Goal: Transaction & Acquisition: Book appointment/travel/reservation

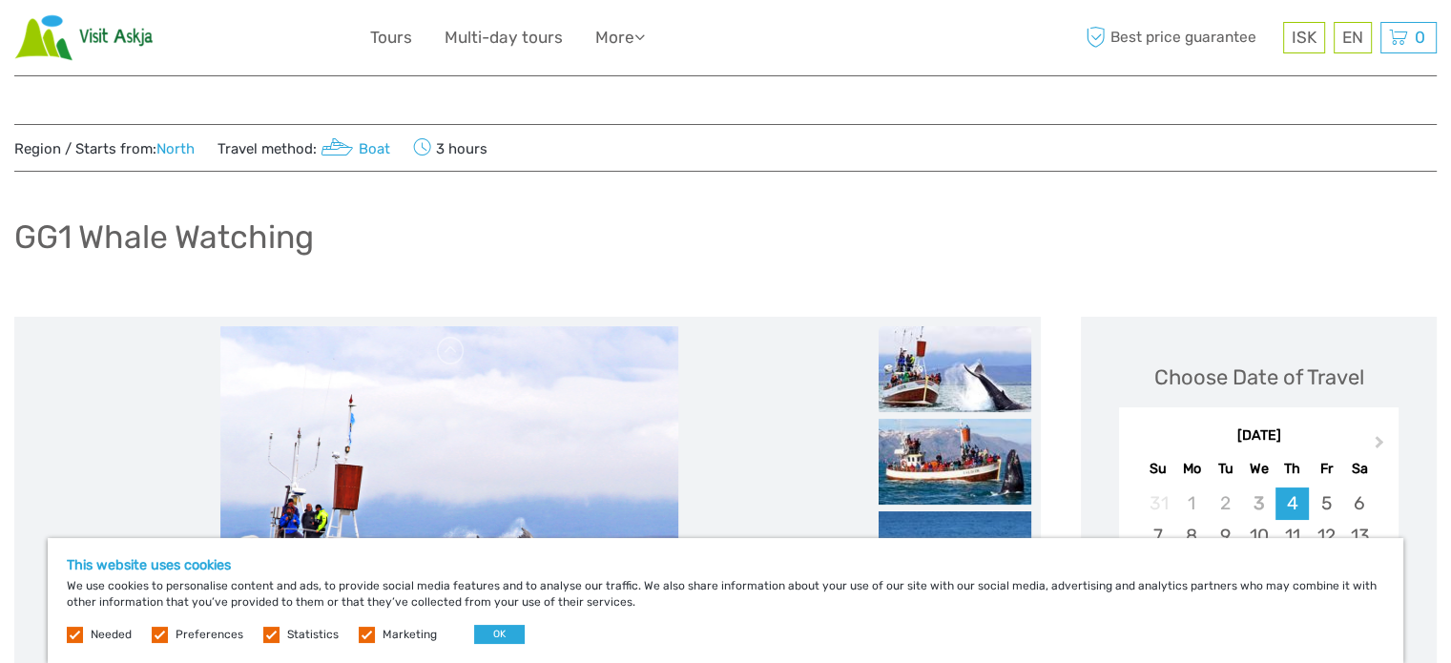
click at [161, 636] on label at bounding box center [160, 635] width 16 height 16
click at [0, 0] on input "checkbox" at bounding box center [0, 0] width 0 height 0
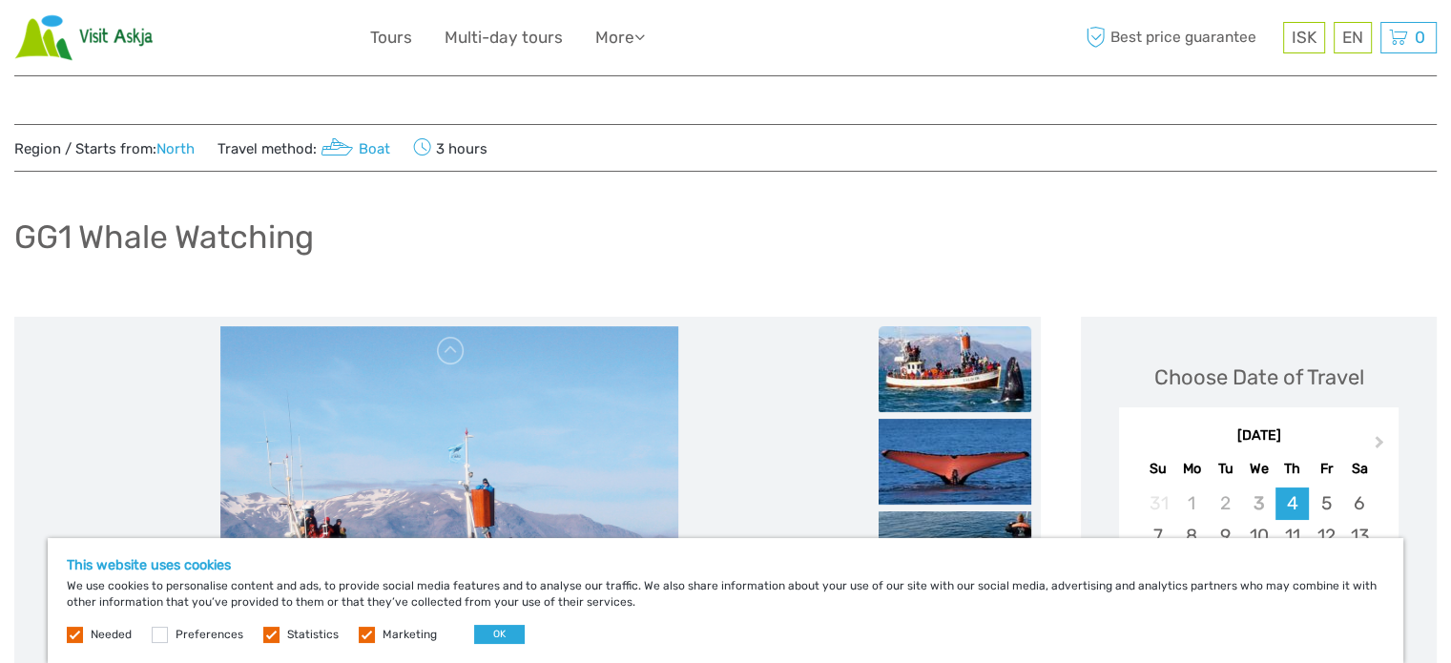
click at [273, 632] on label at bounding box center [271, 635] width 16 height 16
click at [0, 0] on input "checkbox" at bounding box center [0, 0] width 0 height 0
click at [359, 633] on label at bounding box center [367, 635] width 16 height 16
click at [0, 0] on input "checkbox" at bounding box center [0, 0] width 0 height 0
click at [487, 631] on button "OK" at bounding box center [499, 634] width 51 height 19
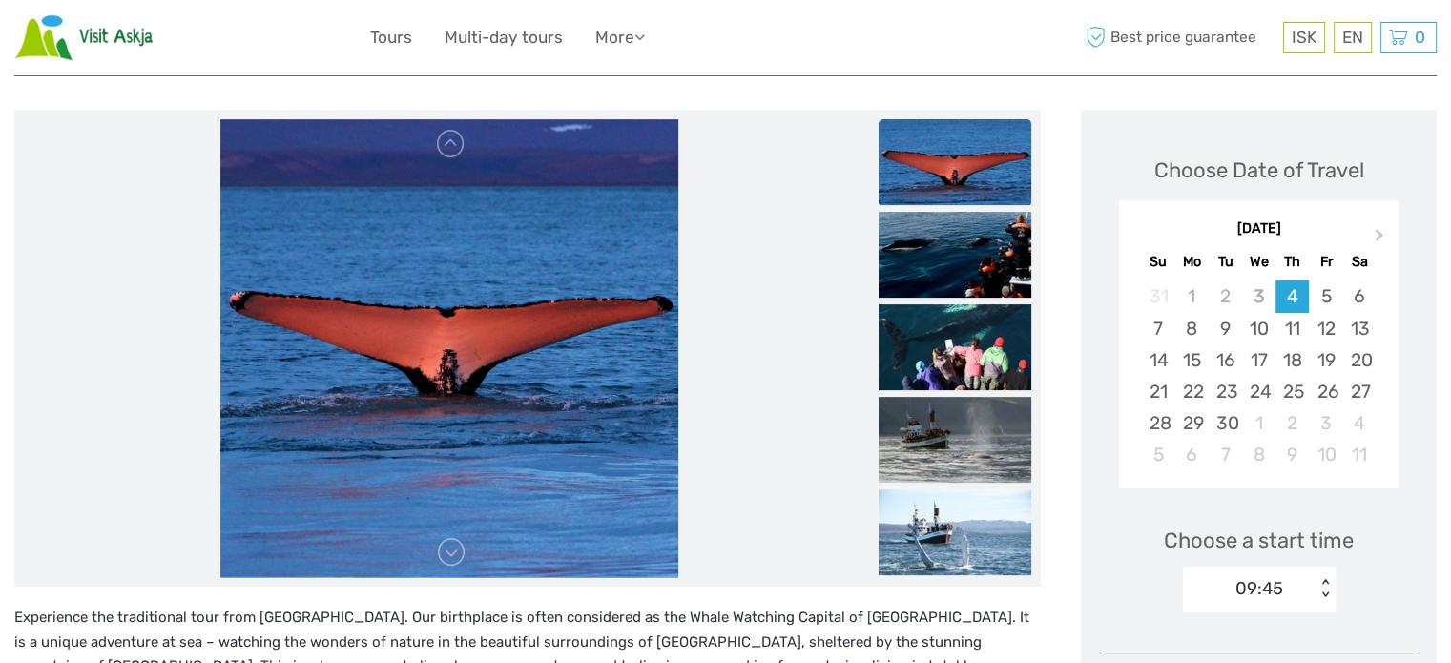
scroll to position [191, 0]
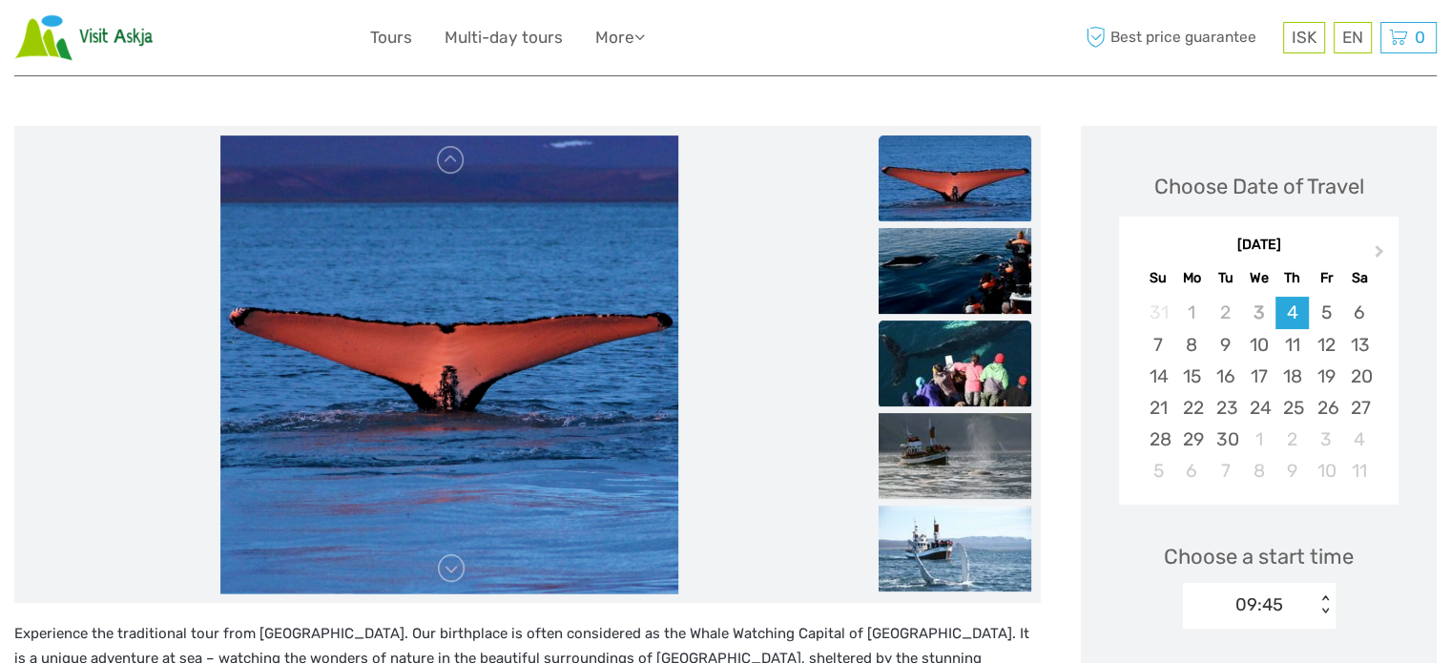
click at [975, 368] on img at bounding box center [955, 364] width 153 height 86
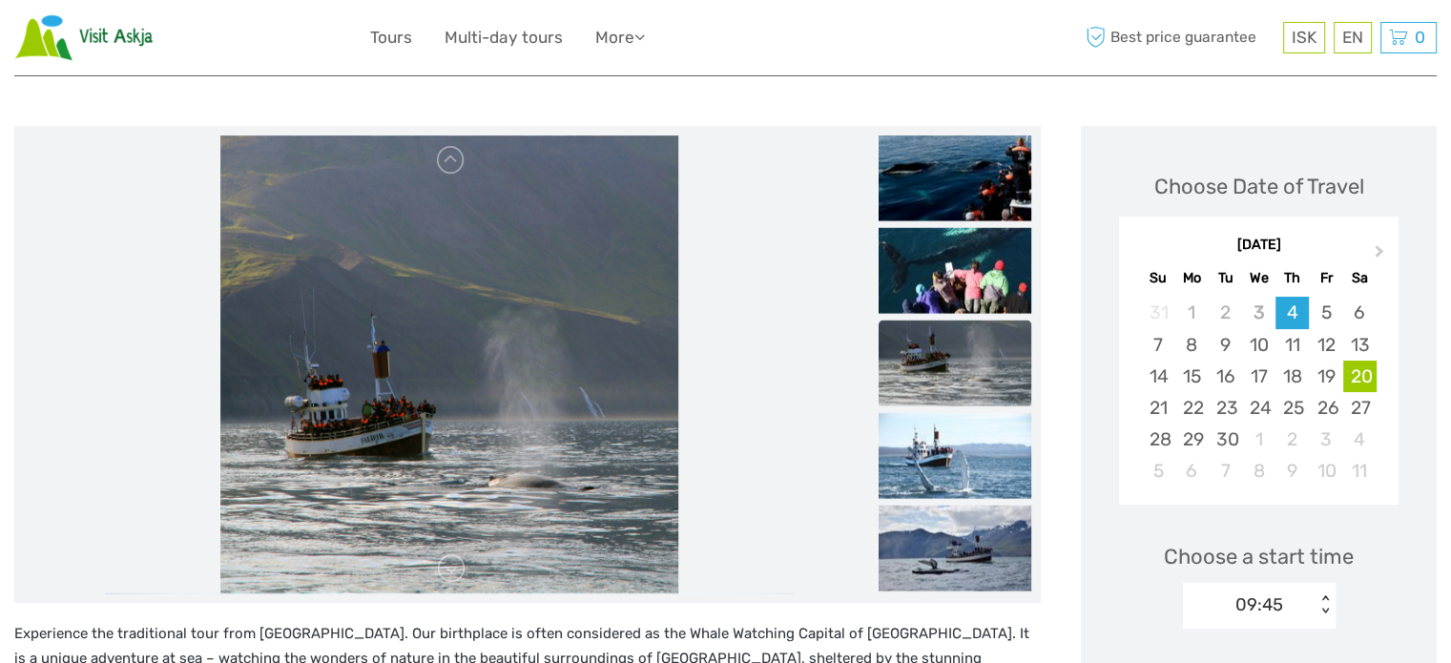
click at [1364, 378] on div "20" at bounding box center [1359, 376] width 33 height 31
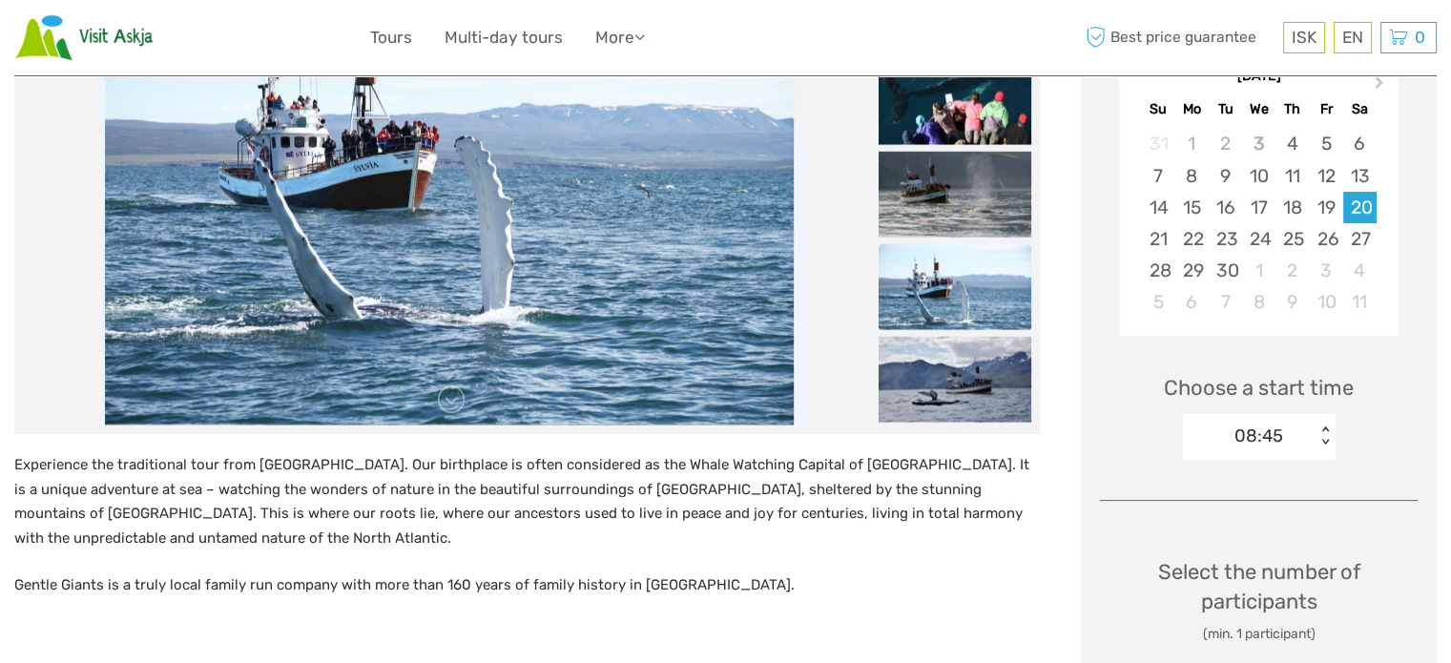
scroll to position [477, 0]
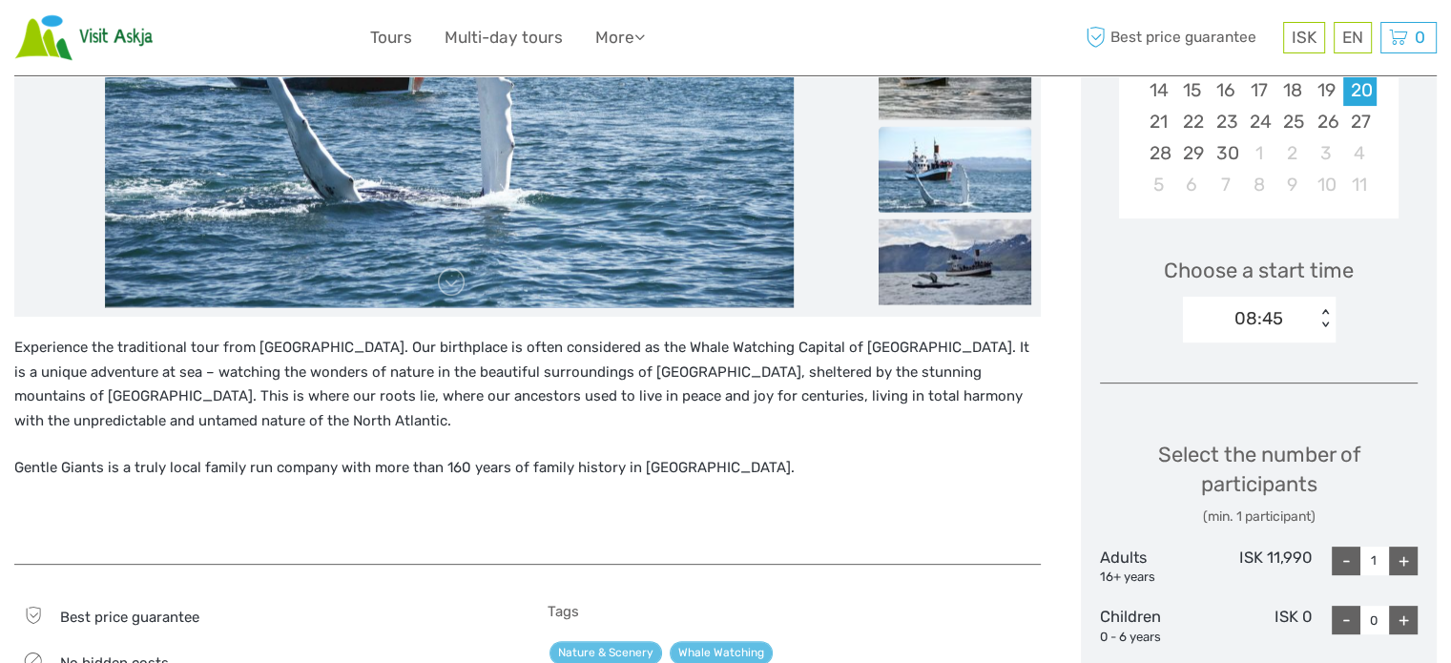
click at [1326, 329] on div "08:45 < >" at bounding box center [1259, 320] width 153 height 46
click at [907, 486] on div "Experience the traditional tour from Húsavík. Our birthplace is often considere…" at bounding box center [527, 440] width 1026 height 208
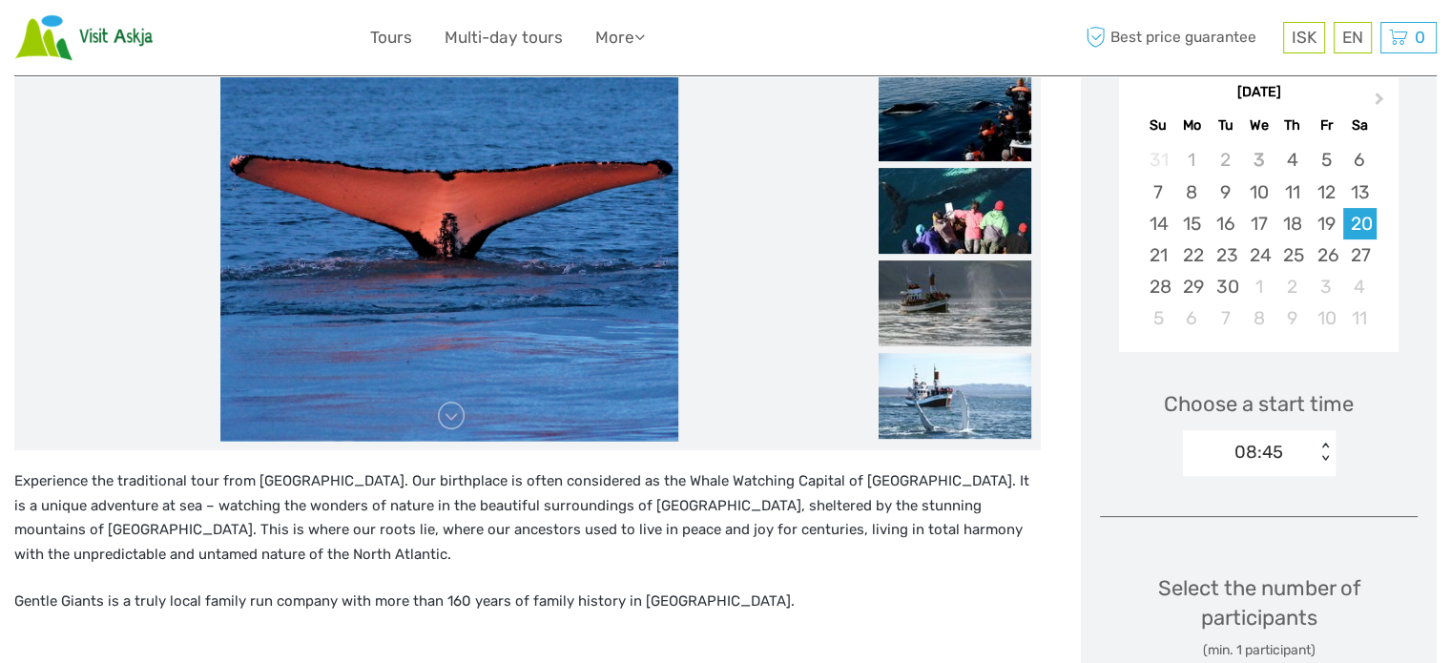
scroll to position [286, 0]
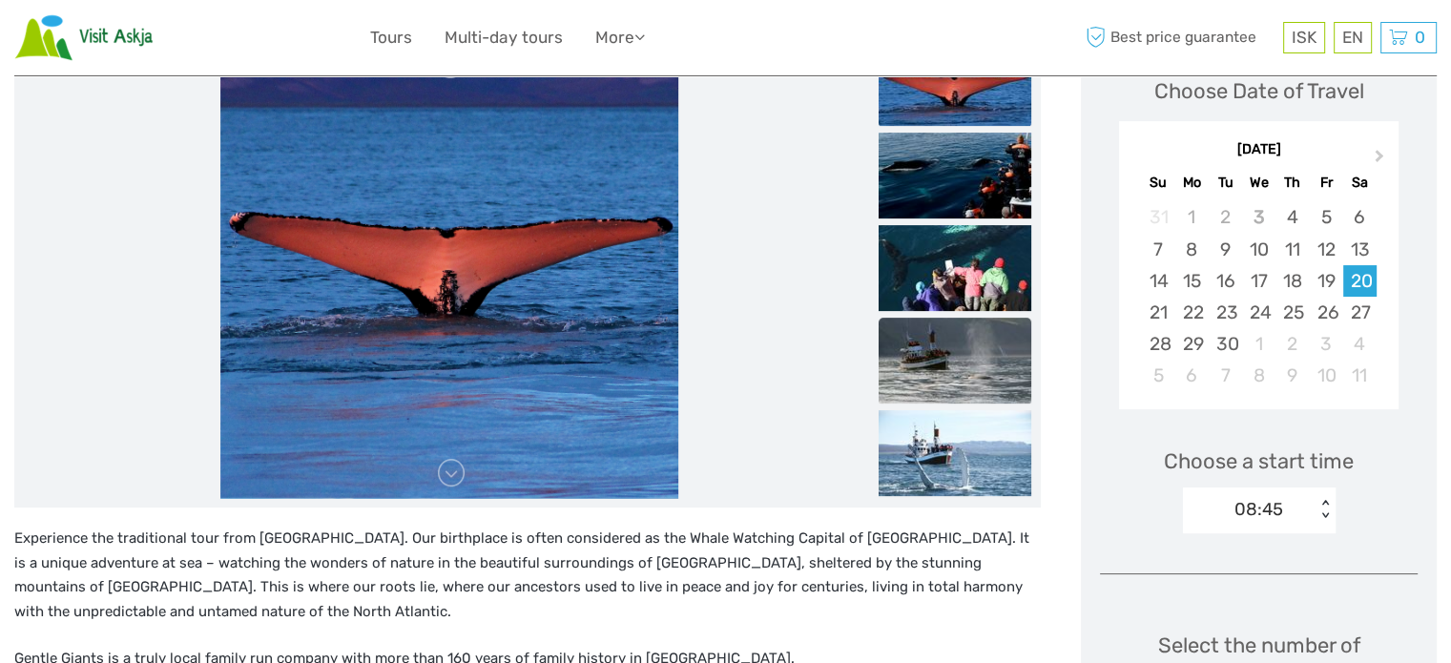
click at [944, 346] on img at bounding box center [955, 361] width 153 height 86
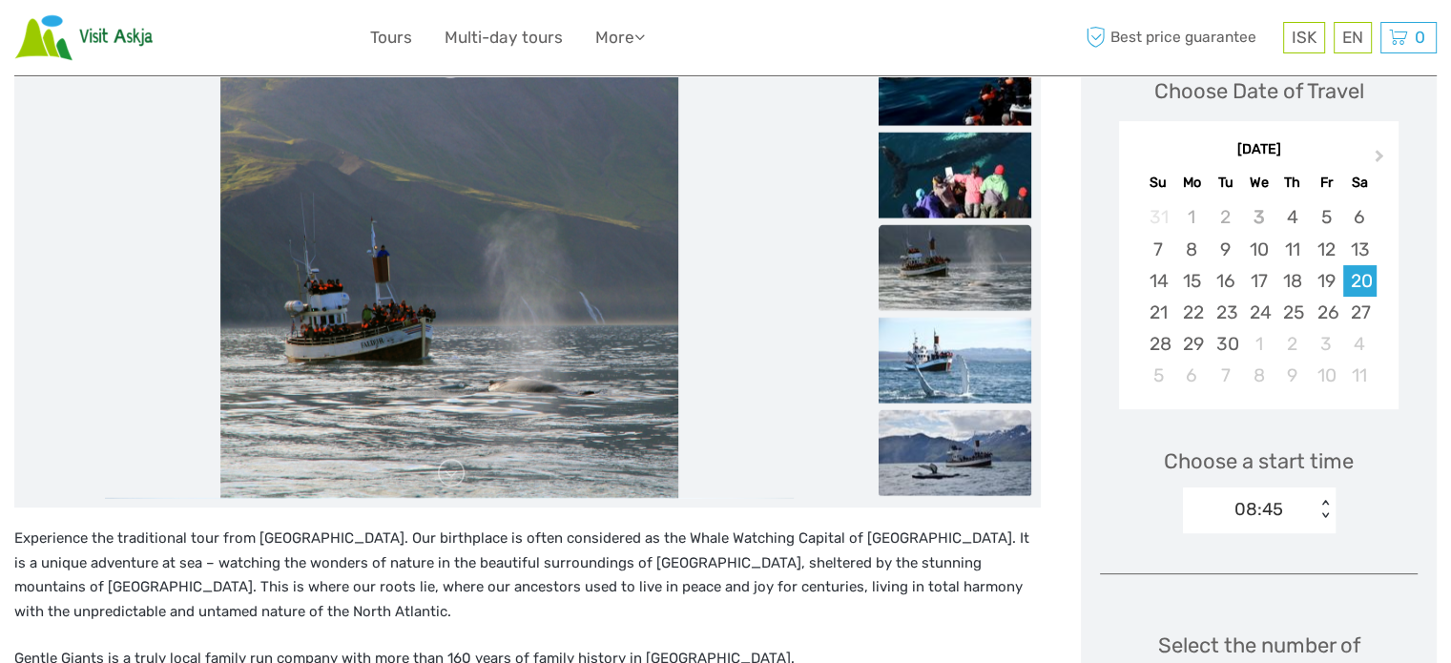
click at [950, 455] on img at bounding box center [955, 453] width 153 height 86
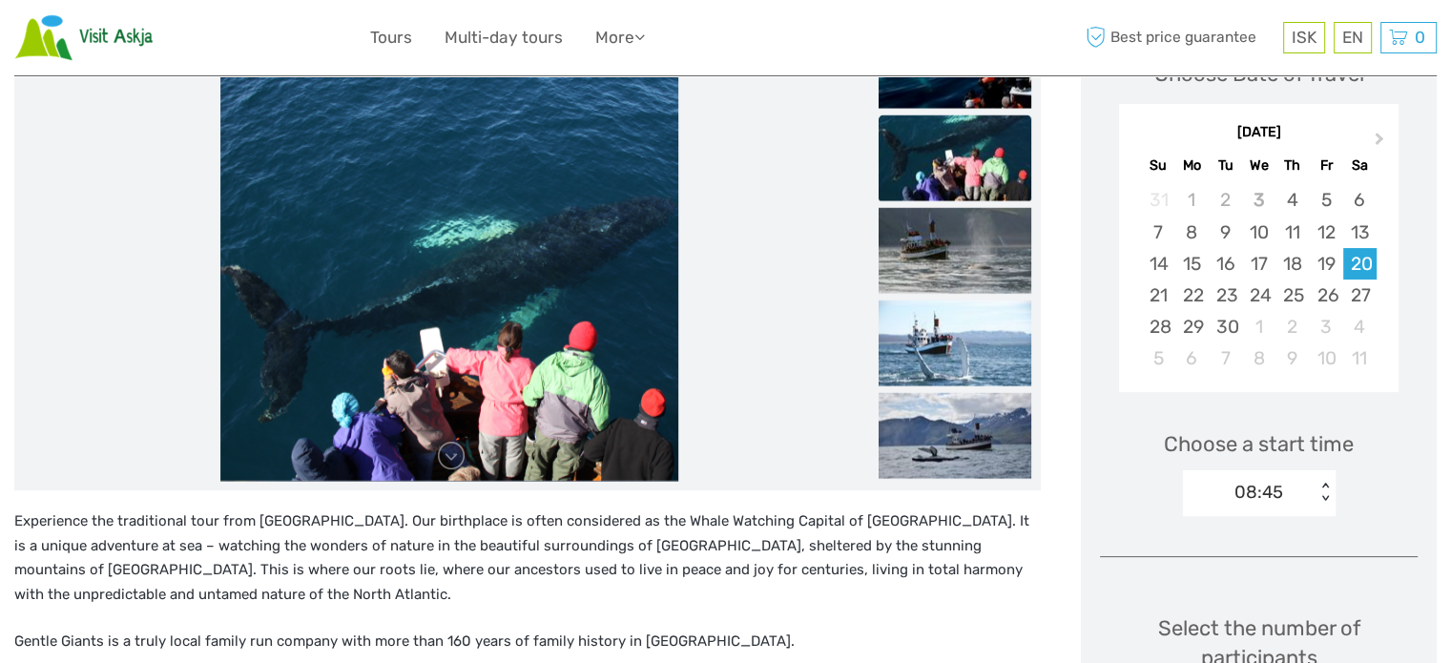
click at [1321, 499] on div "08:45 < >" at bounding box center [1259, 493] width 153 height 46
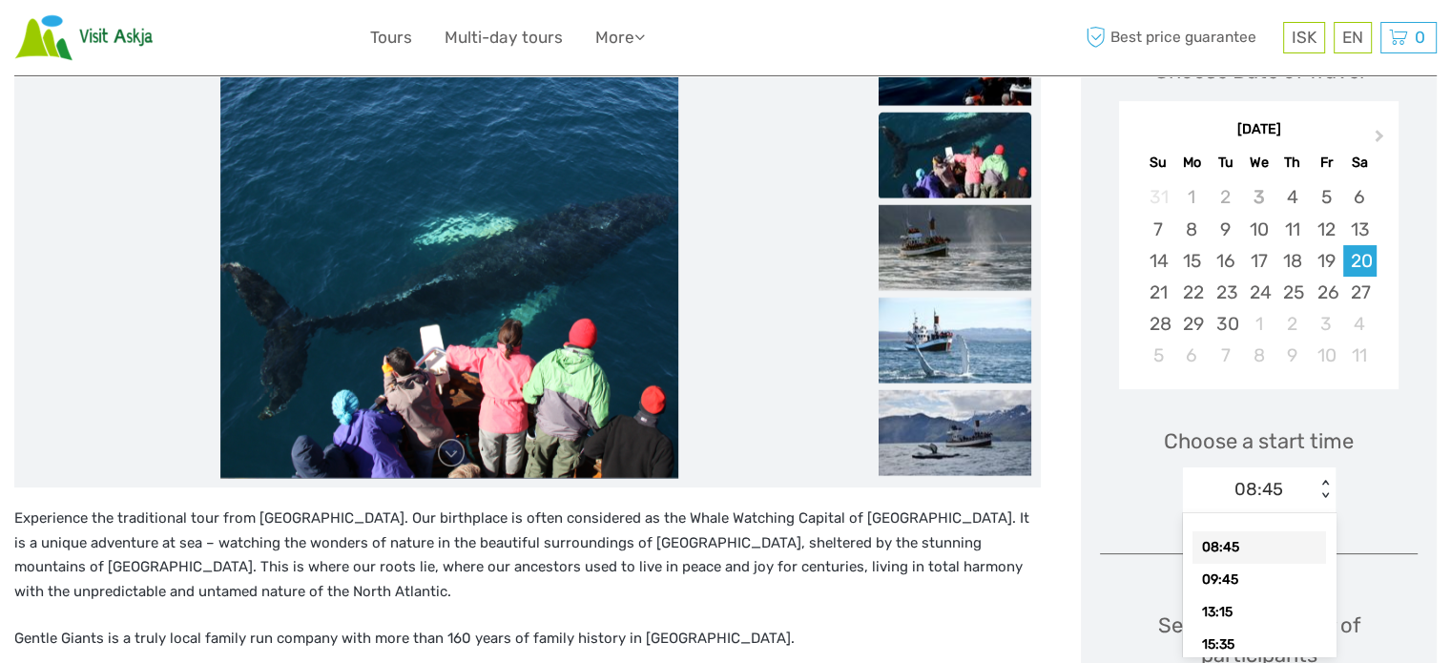
scroll to position [23, 0]
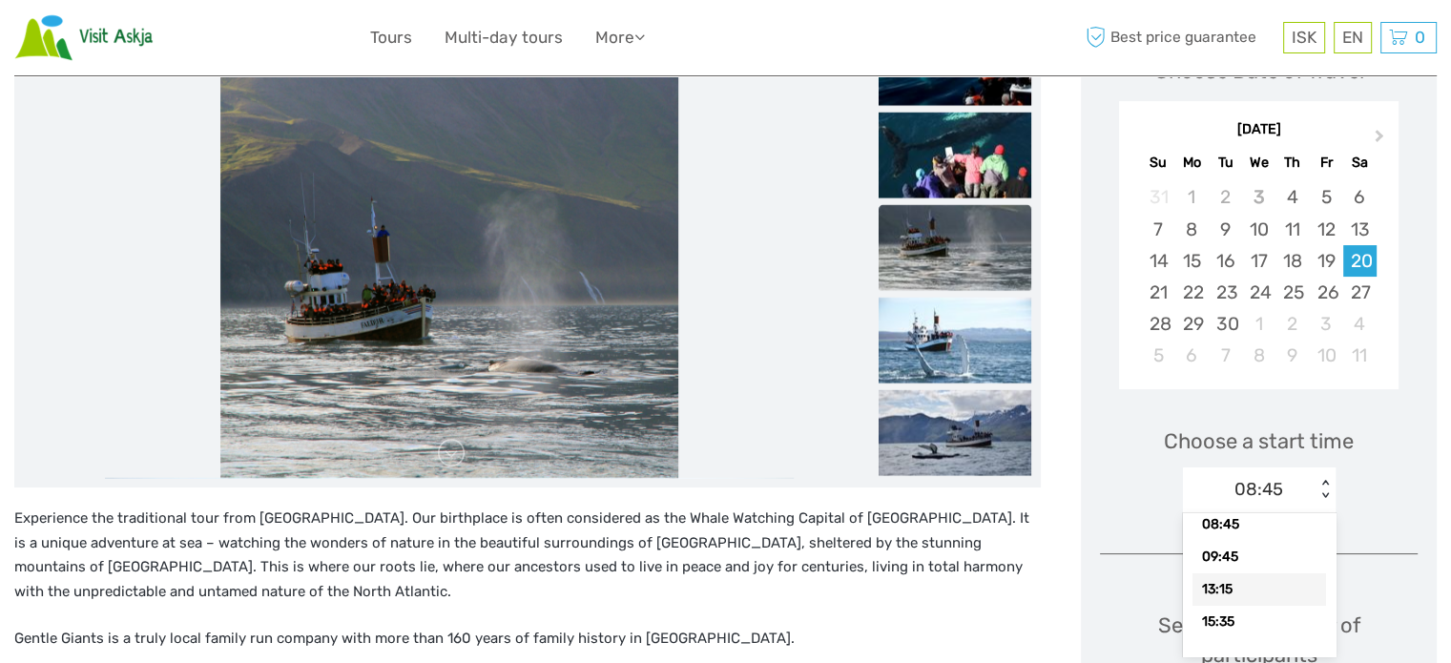
click at [1376, 492] on div "Choose a start time option 13:15 focused, 3 of 4. 4 results available. Use Up a…" at bounding box center [1259, 462] width 318 height 122
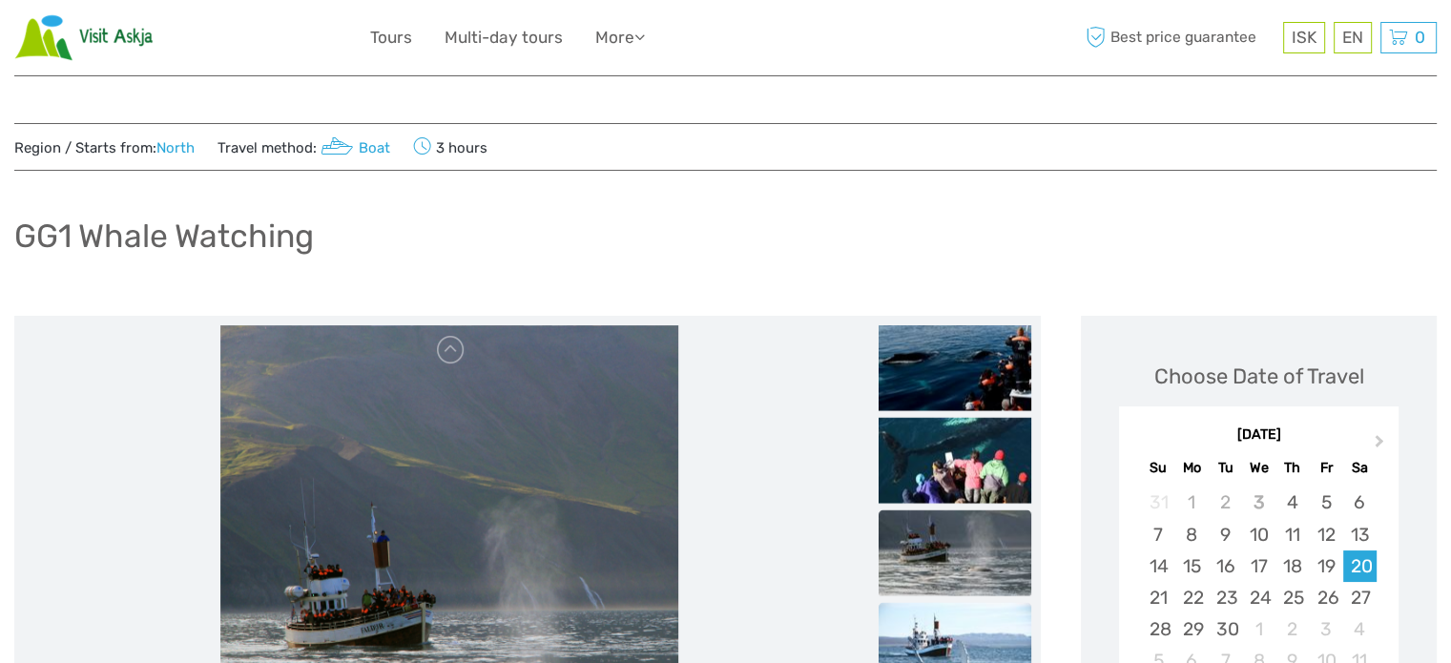
scroll to position [0, 0]
click at [645, 33] on icon at bounding box center [639, 37] width 10 height 16
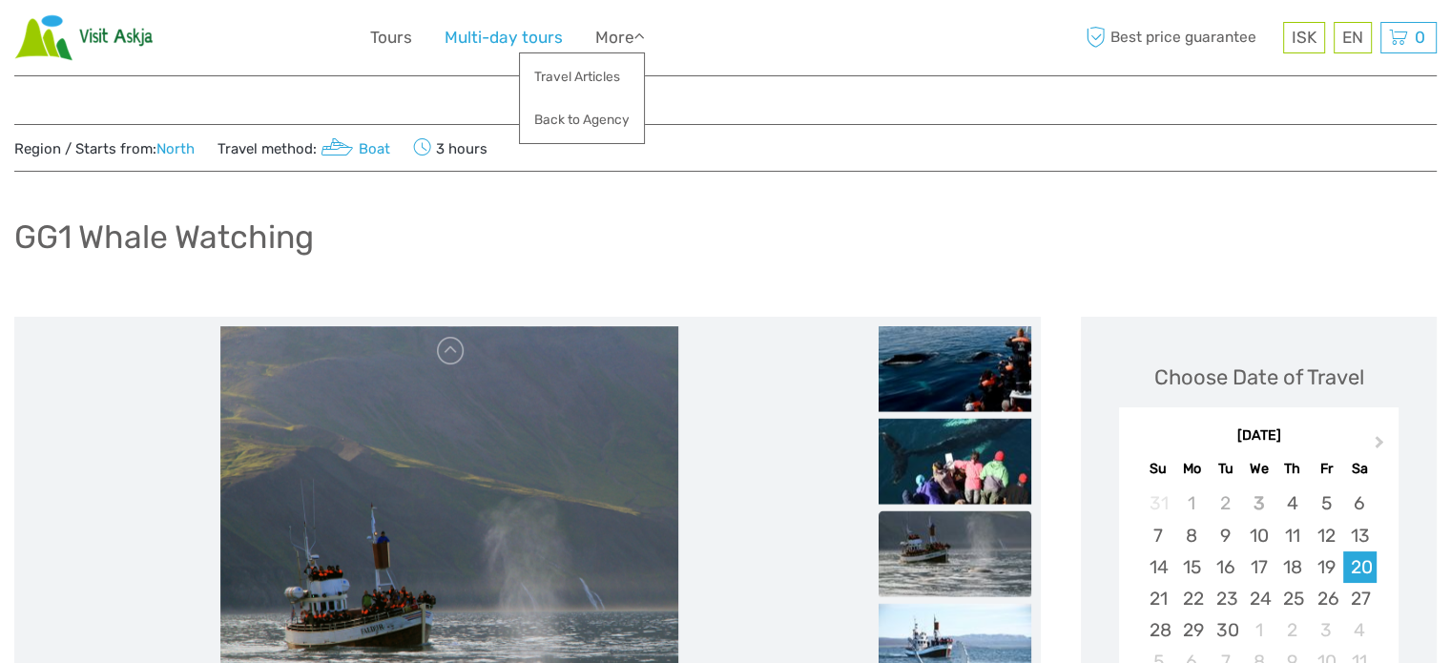
click at [488, 40] on link "Multi-day tours" at bounding box center [504, 38] width 118 height 28
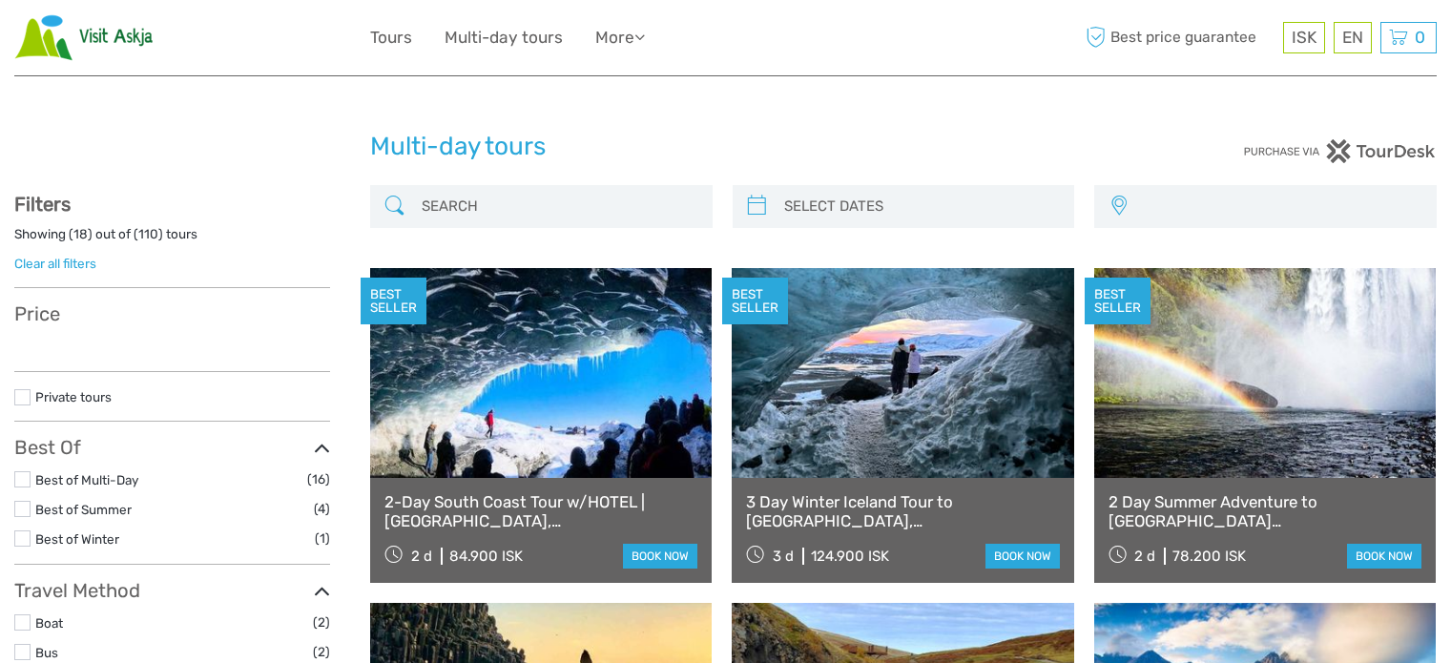
select select
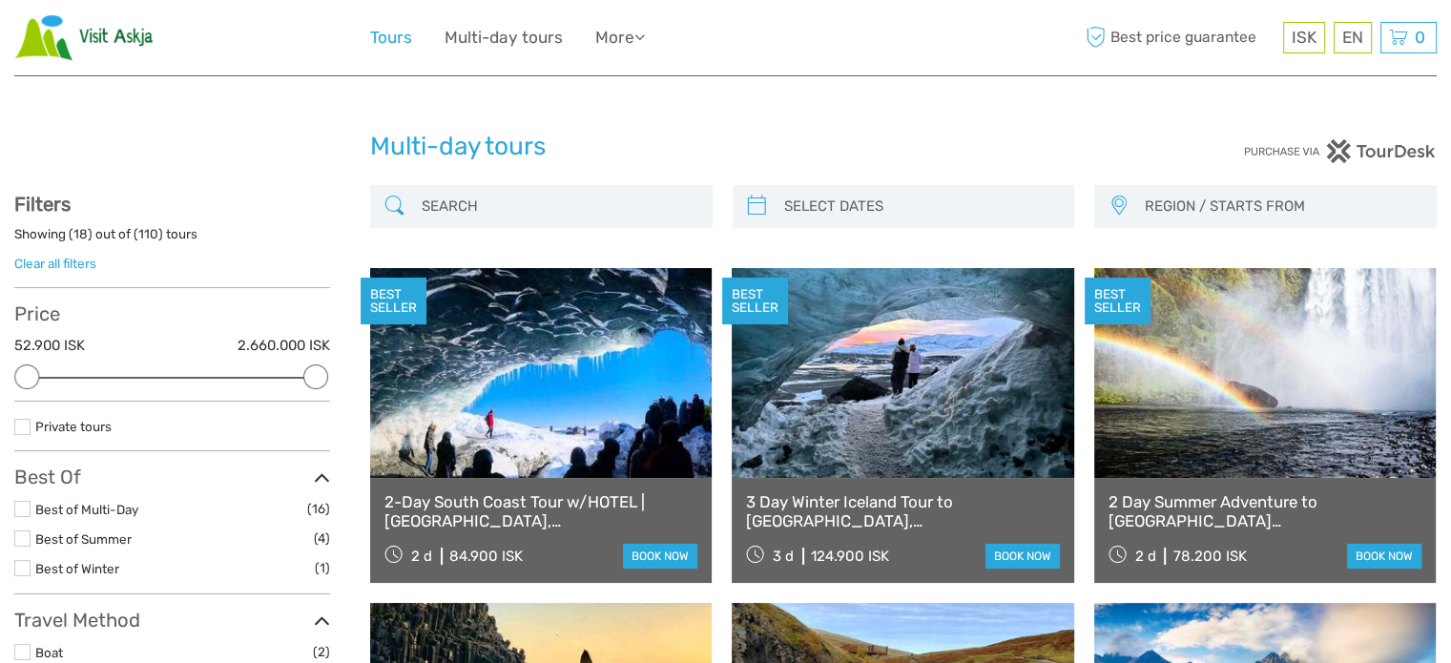
drag, startPoint x: 890, startPoint y: 1, endPoint x: 401, endPoint y: 41, distance: 491.0
click at [401, 41] on link "Tours" at bounding box center [391, 38] width 42 height 28
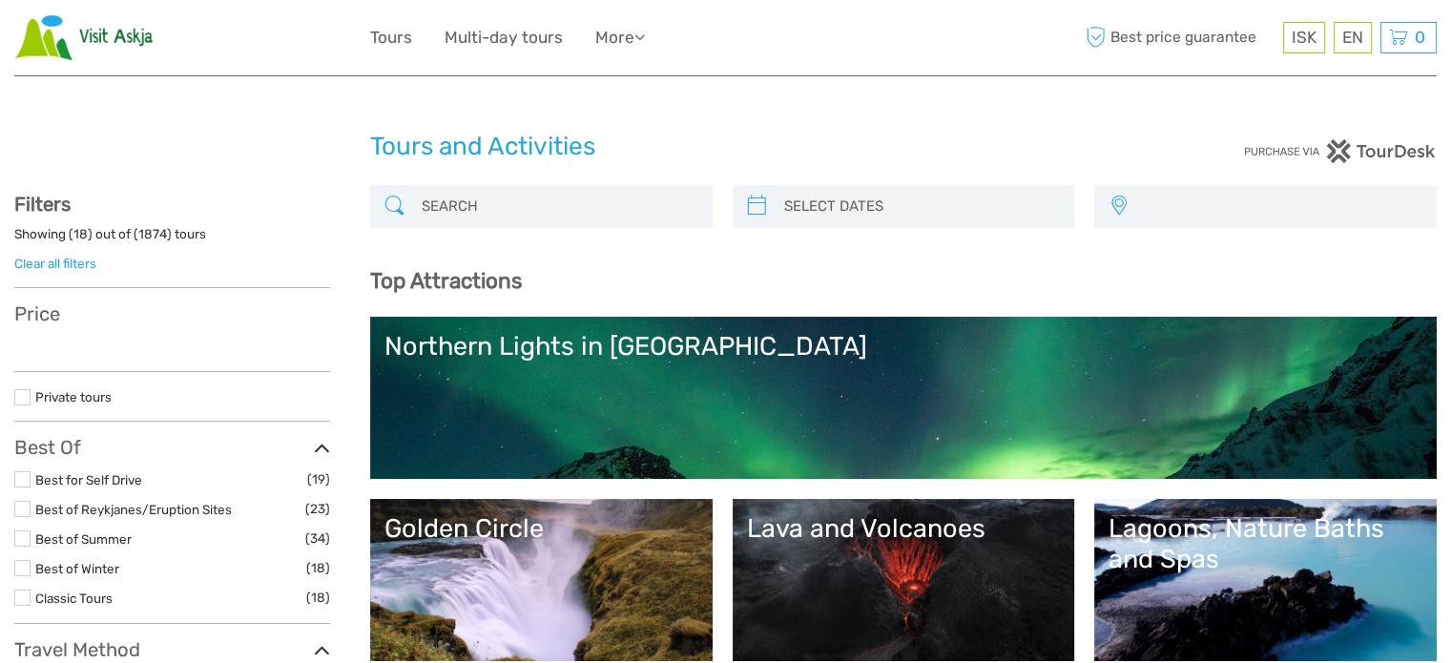
select select
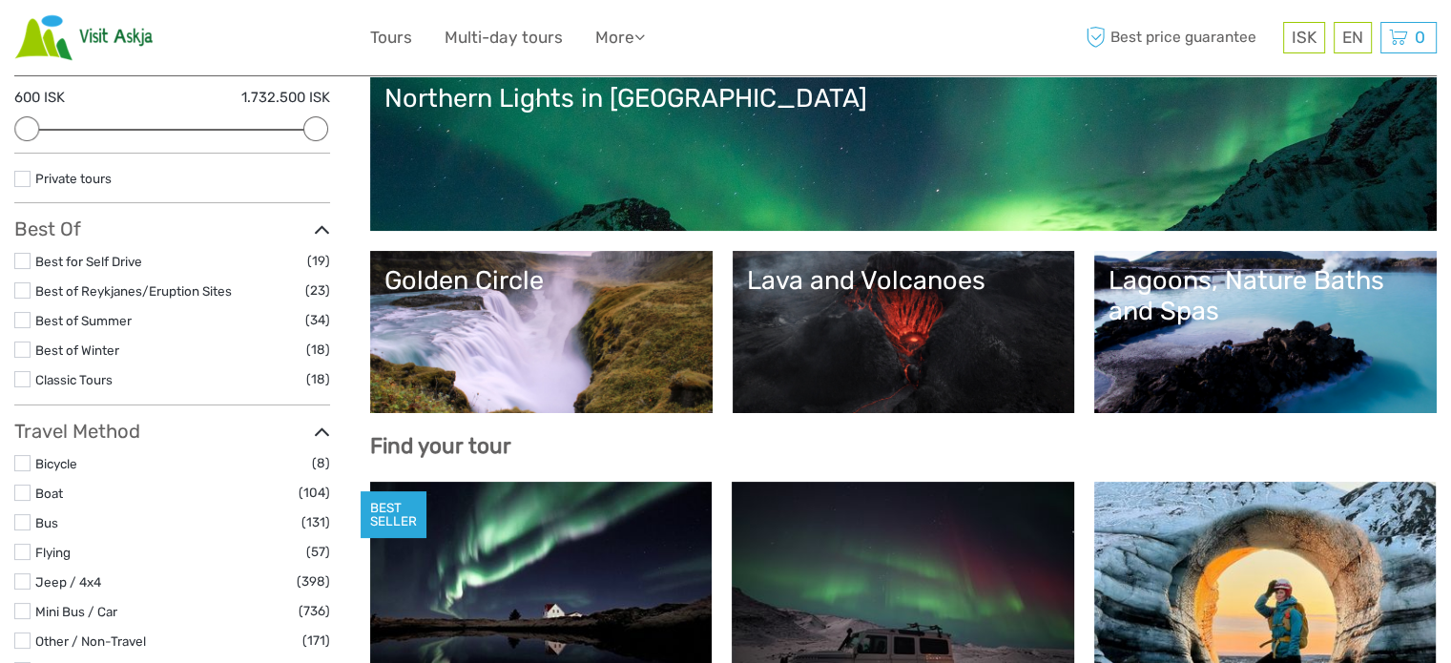
scroll to position [286, 0]
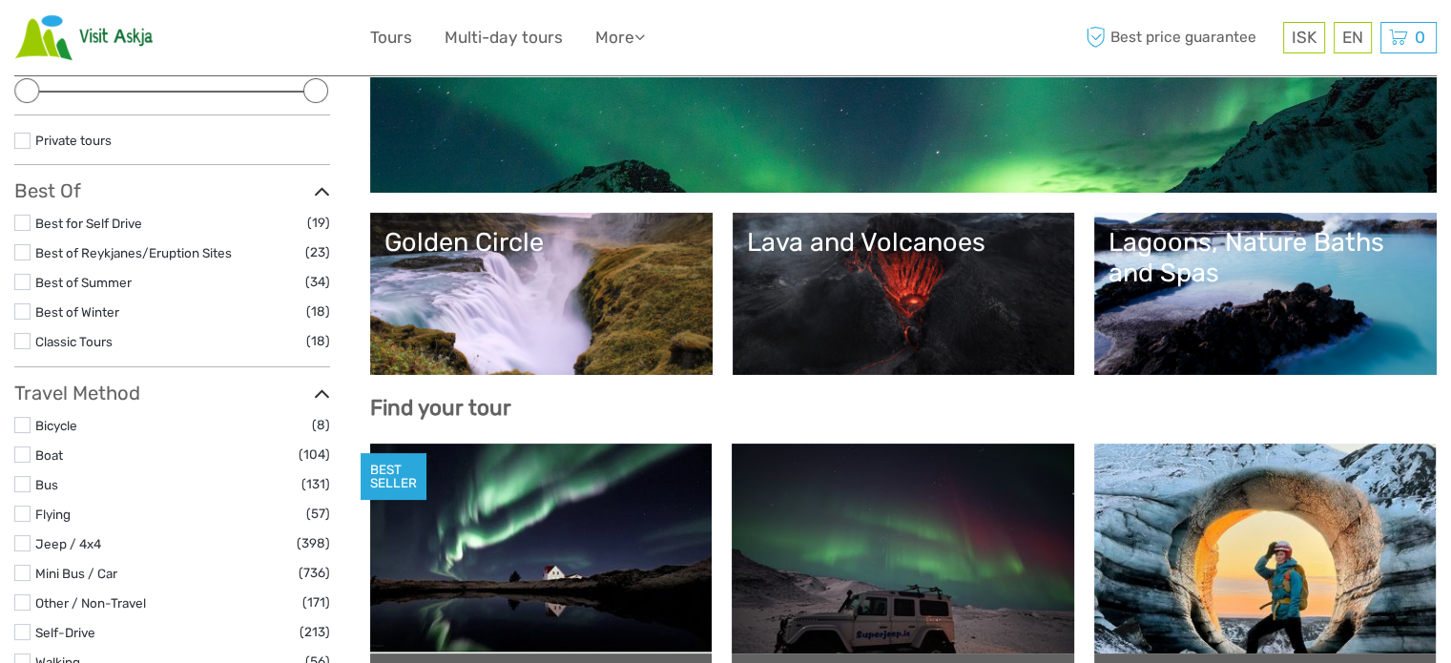
click at [962, 295] on link "Lava and Volcanoes" at bounding box center [904, 294] width 314 height 134
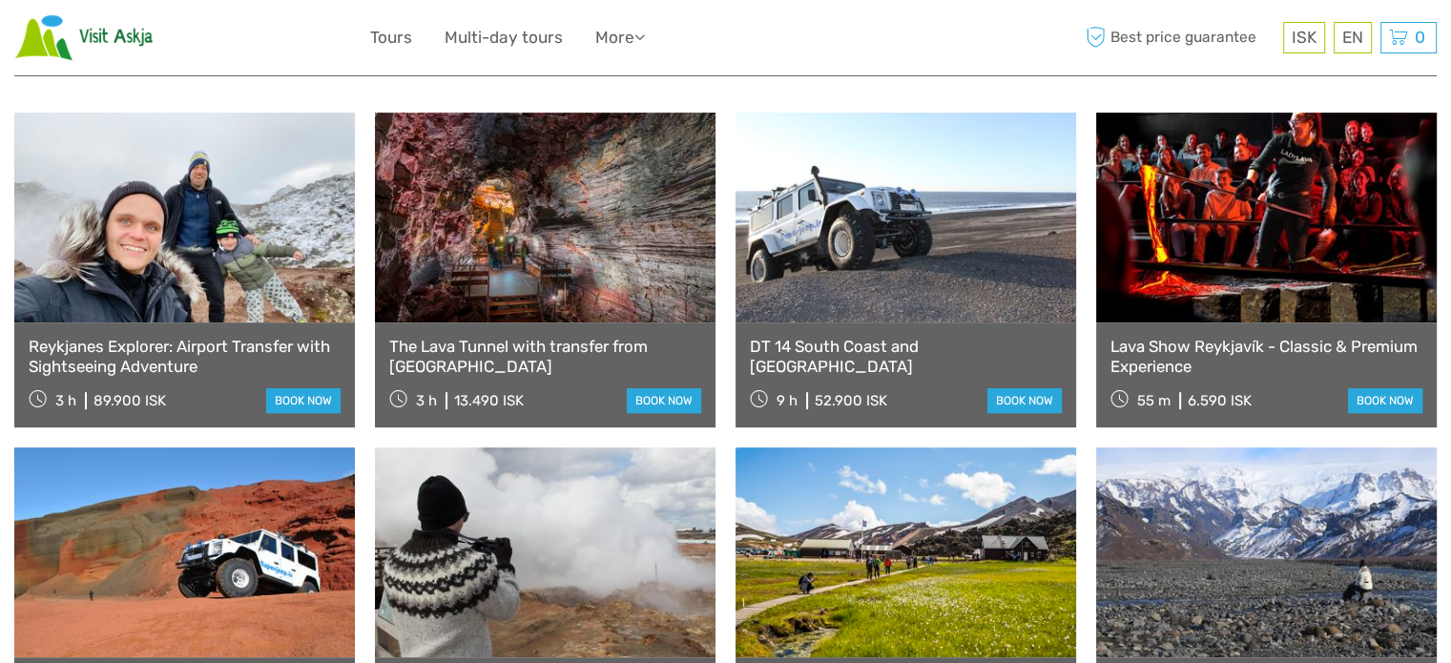
scroll to position [859, 0]
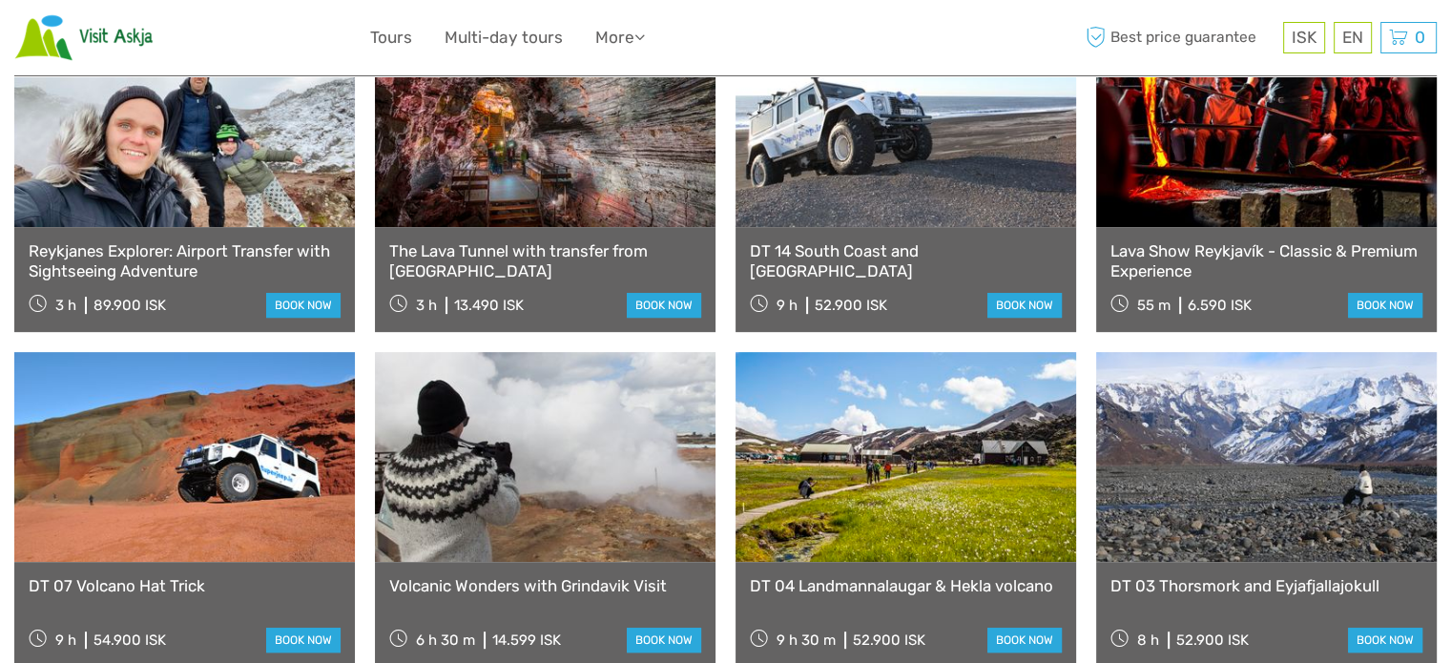
click at [282, 471] on link at bounding box center [184, 457] width 341 height 210
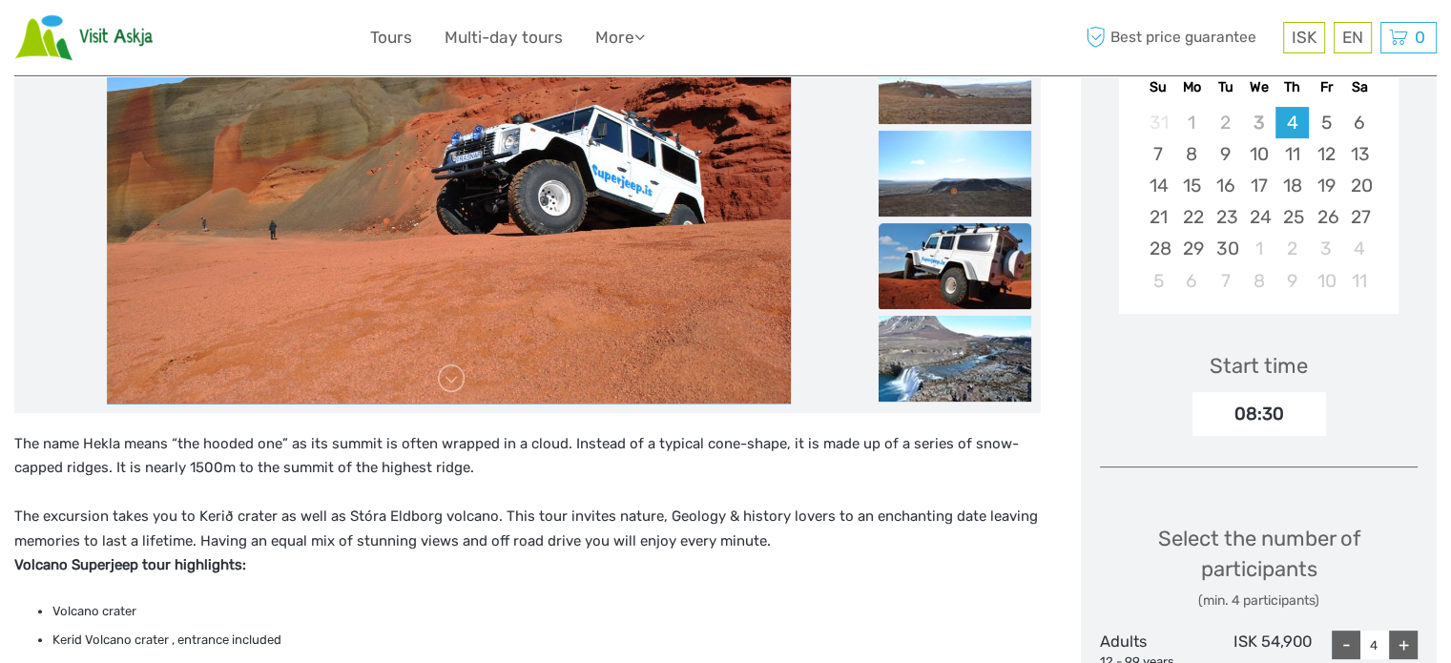
scroll to position [477, 0]
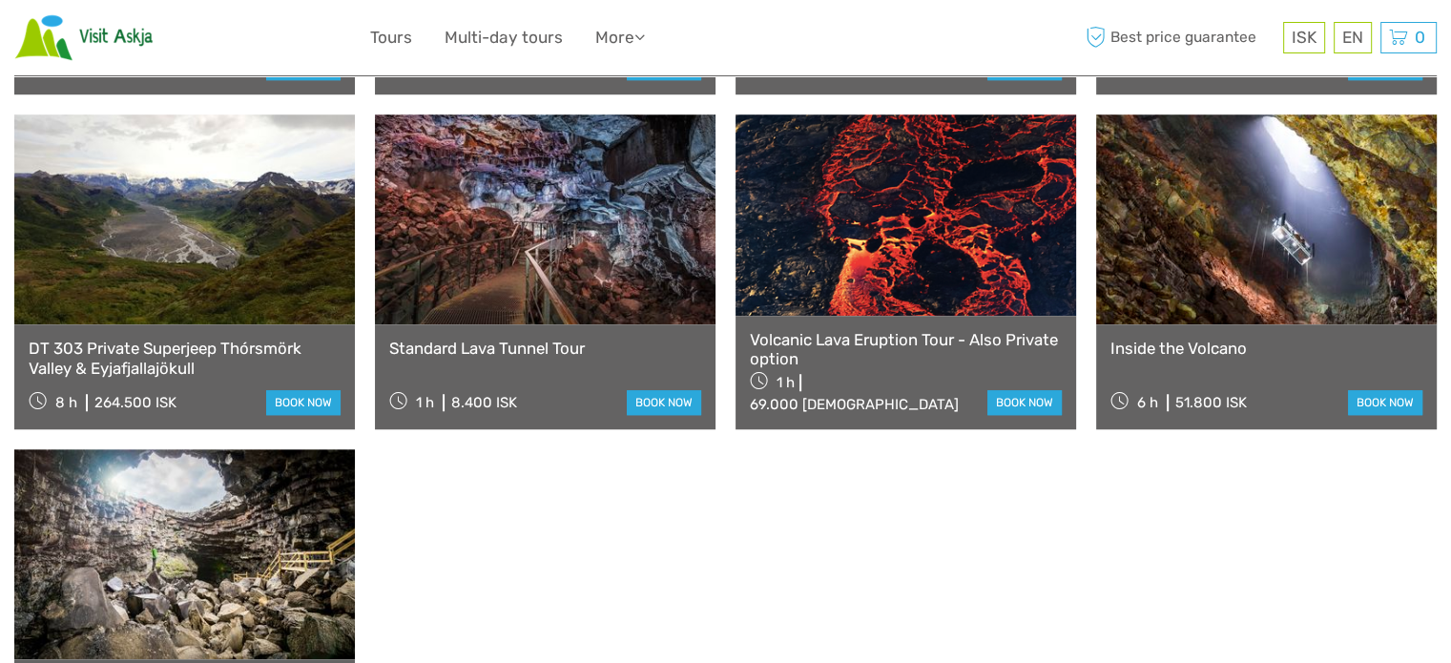
scroll to position [1336, 0]
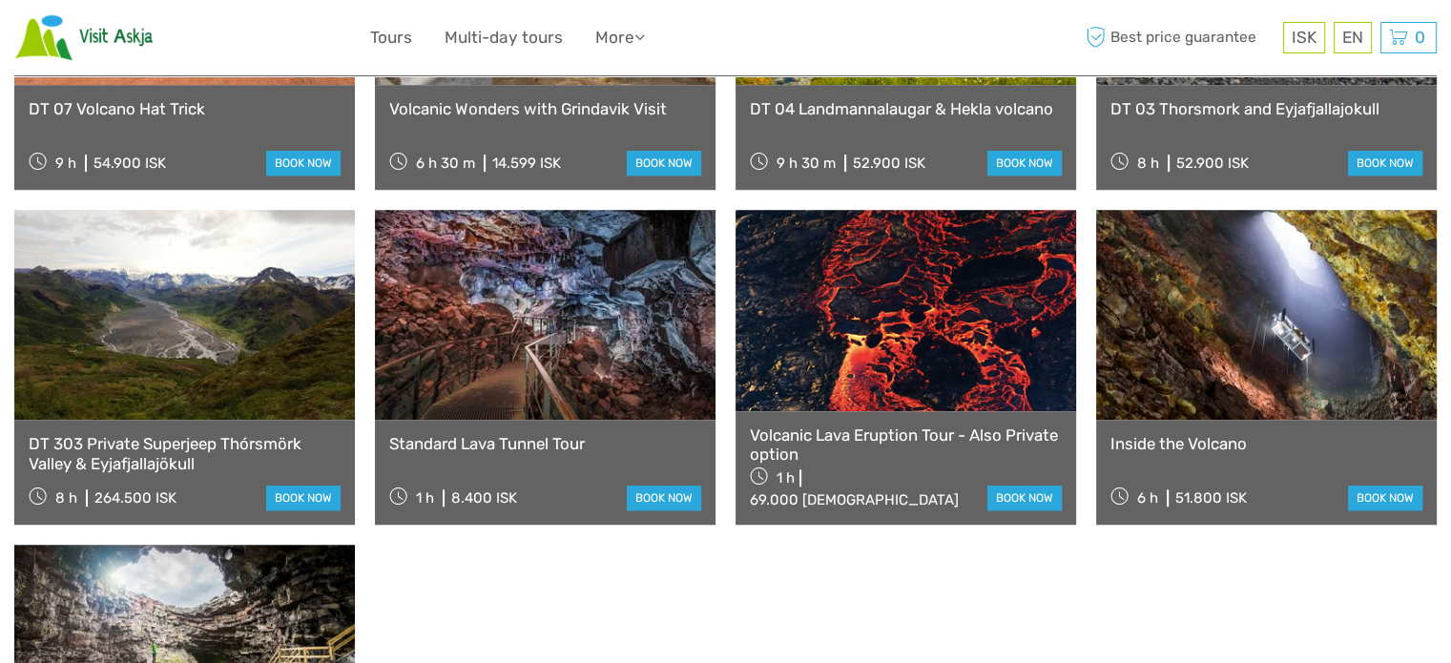
click at [1254, 325] on link at bounding box center [1266, 315] width 341 height 210
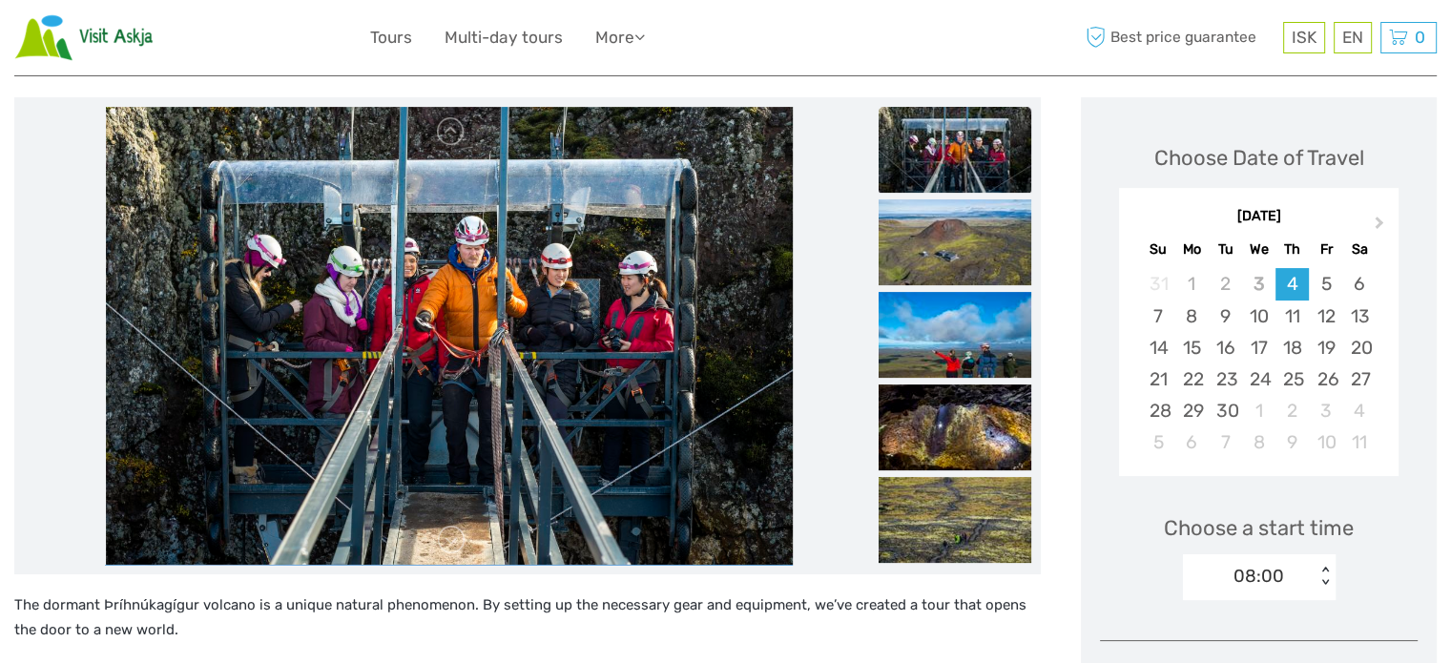
scroll to position [191, 0]
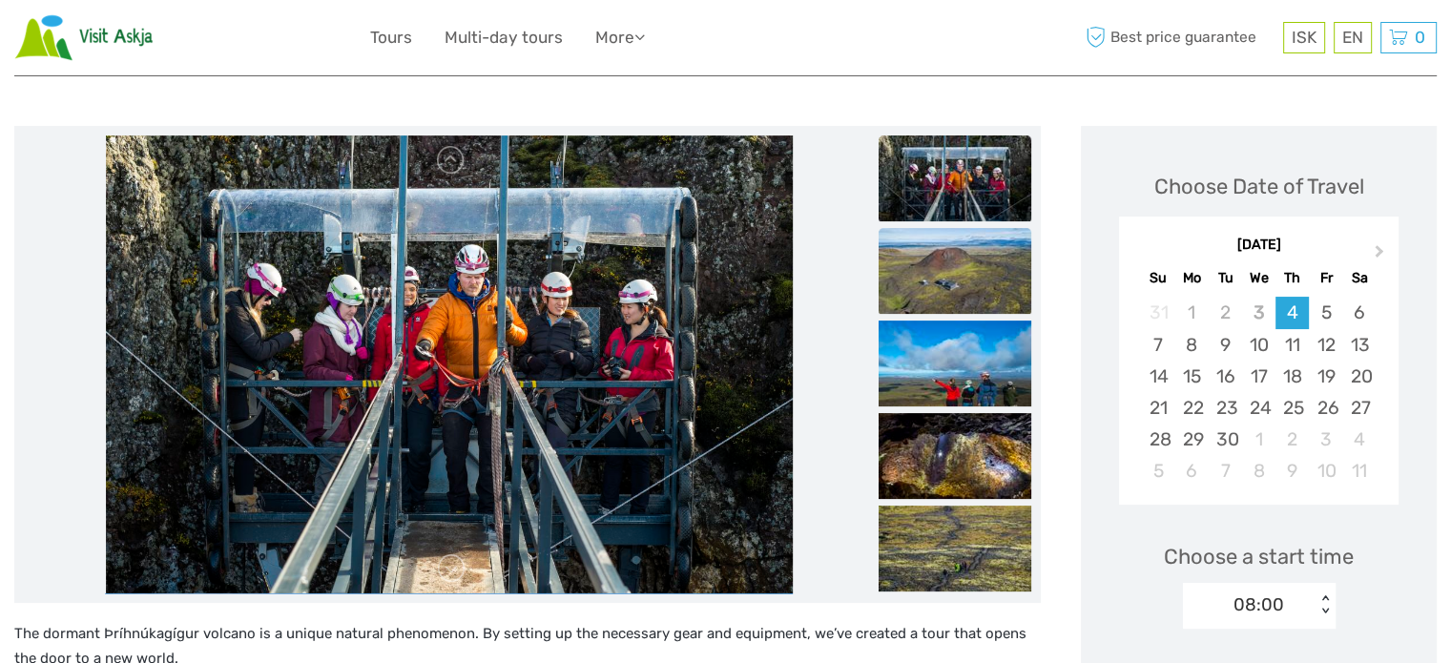
click at [953, 266] on img at bounding box center [955, 271] width 153 height 86
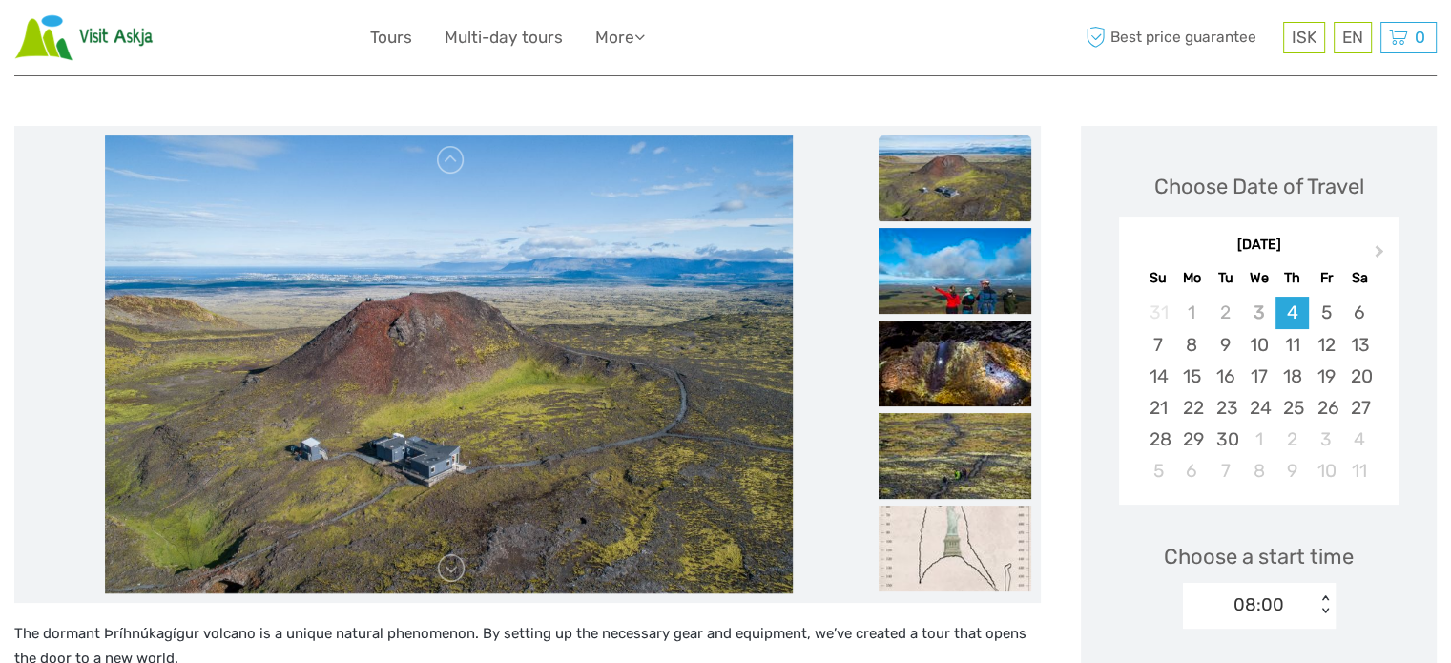
click at [953, 205] on img at bounding box center [955, 178] width 153 height 86
click at [962, 270] on img at bounding box center [955, 271] width 153 height 86
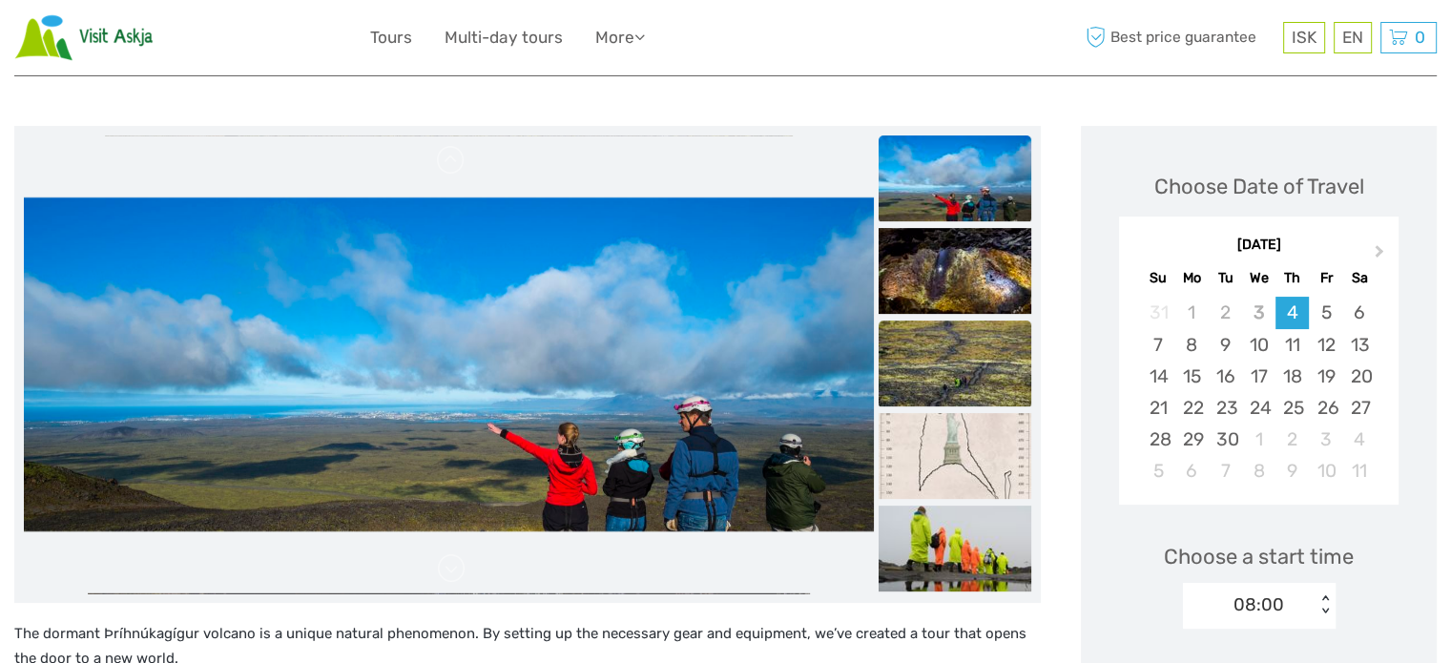
click at [988, 363] on img at bounding box center [955, 364] width 153 height 86
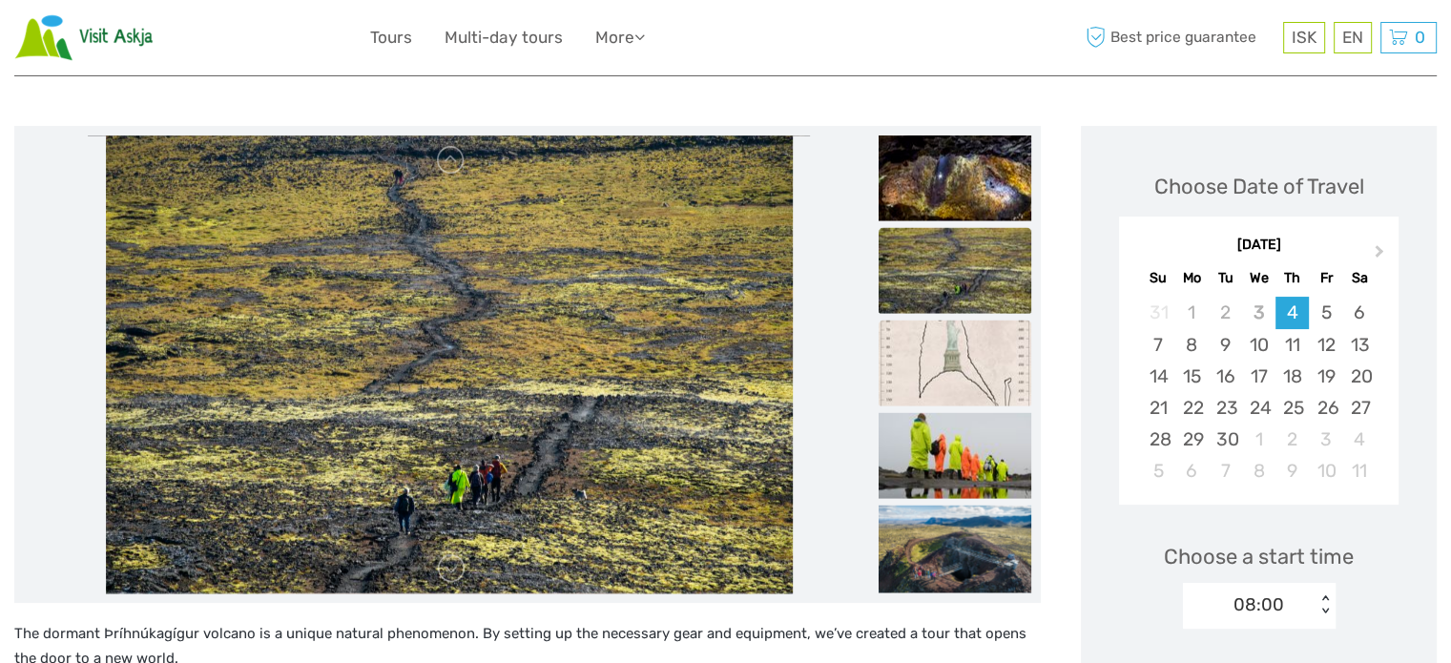
click at [962, 337] on img at bounding box center [955, 364] width 153 height 86
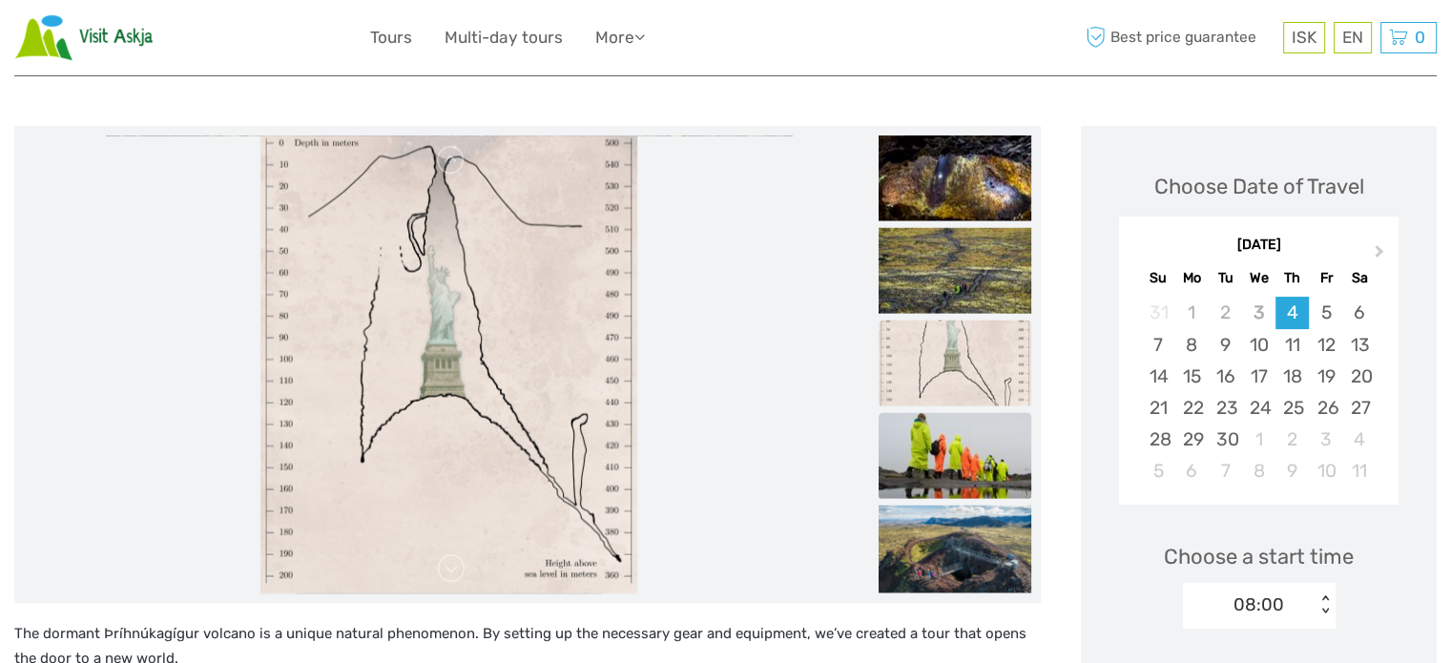
click at [952, 461] on img at bounding box center [955, 456] width 153 height 86
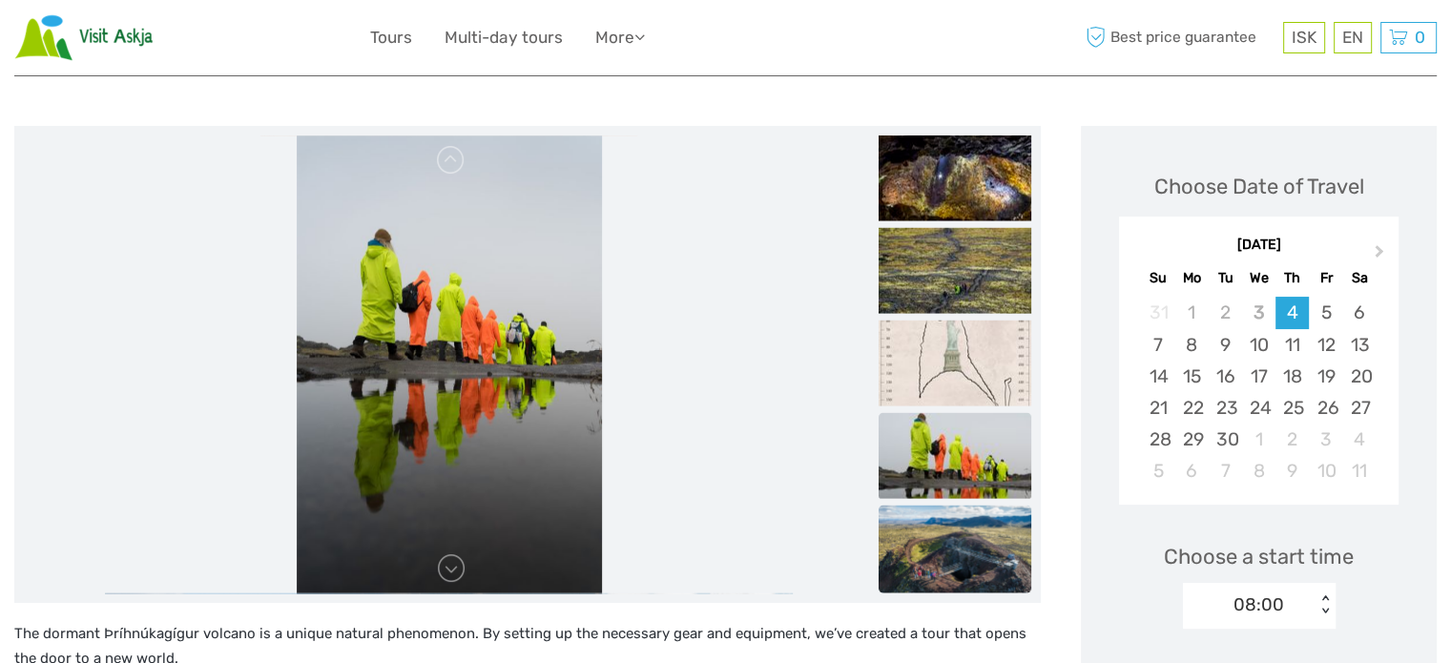
click at [967, 541] on img at bounding box center [955, 557] width 153 height 102
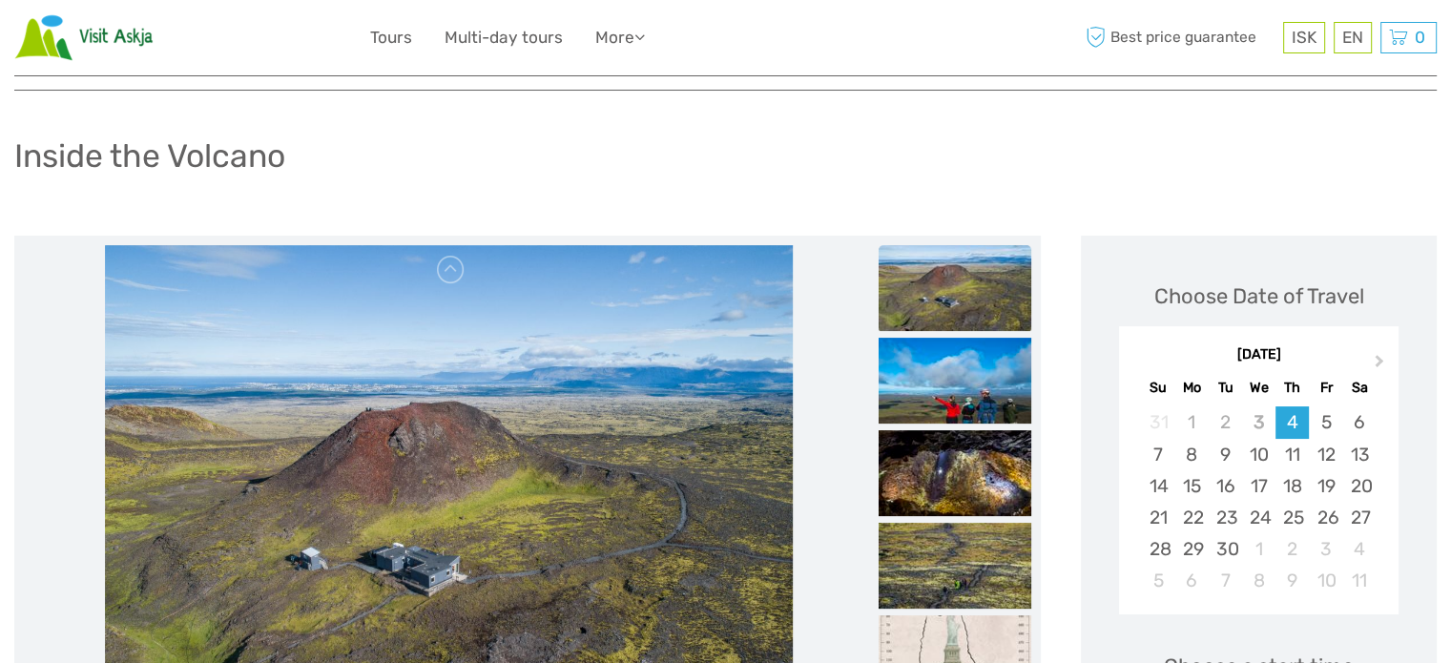
scroll to position [0, 0]
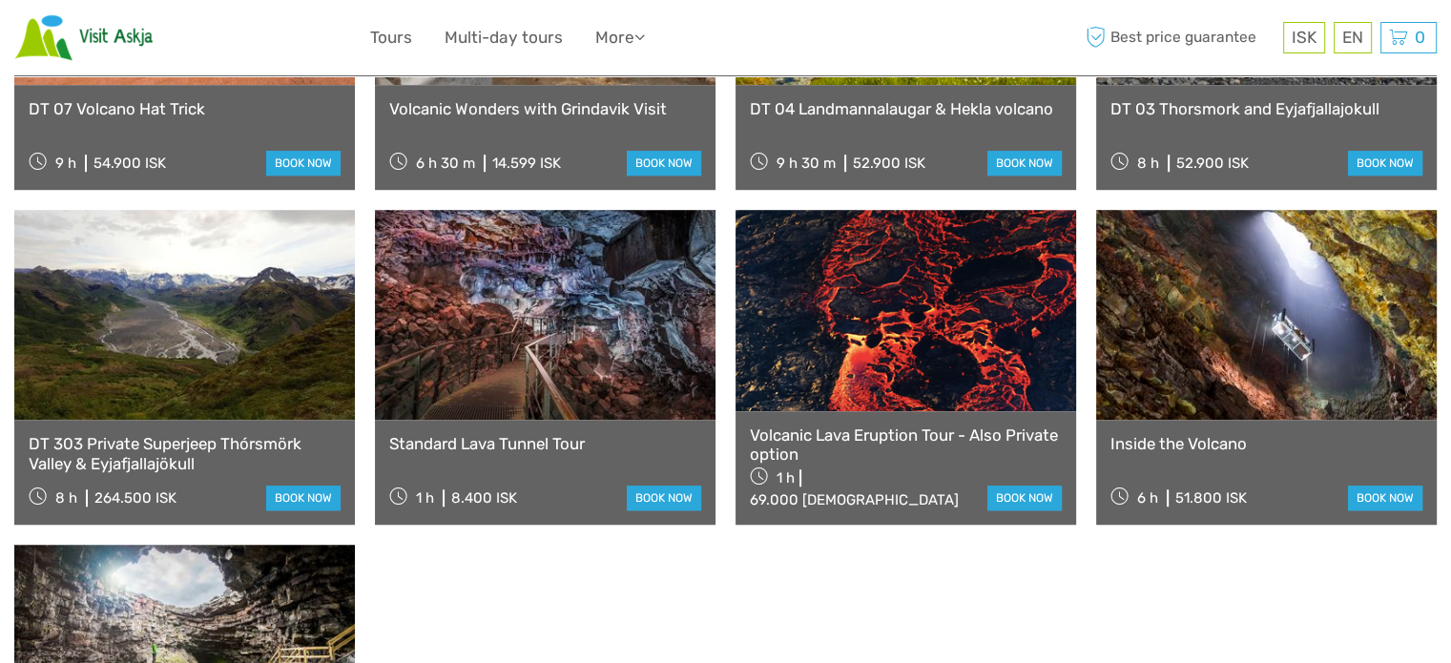
click at [963, 322] on link at bounding box center [905, 310] width 341 height 200
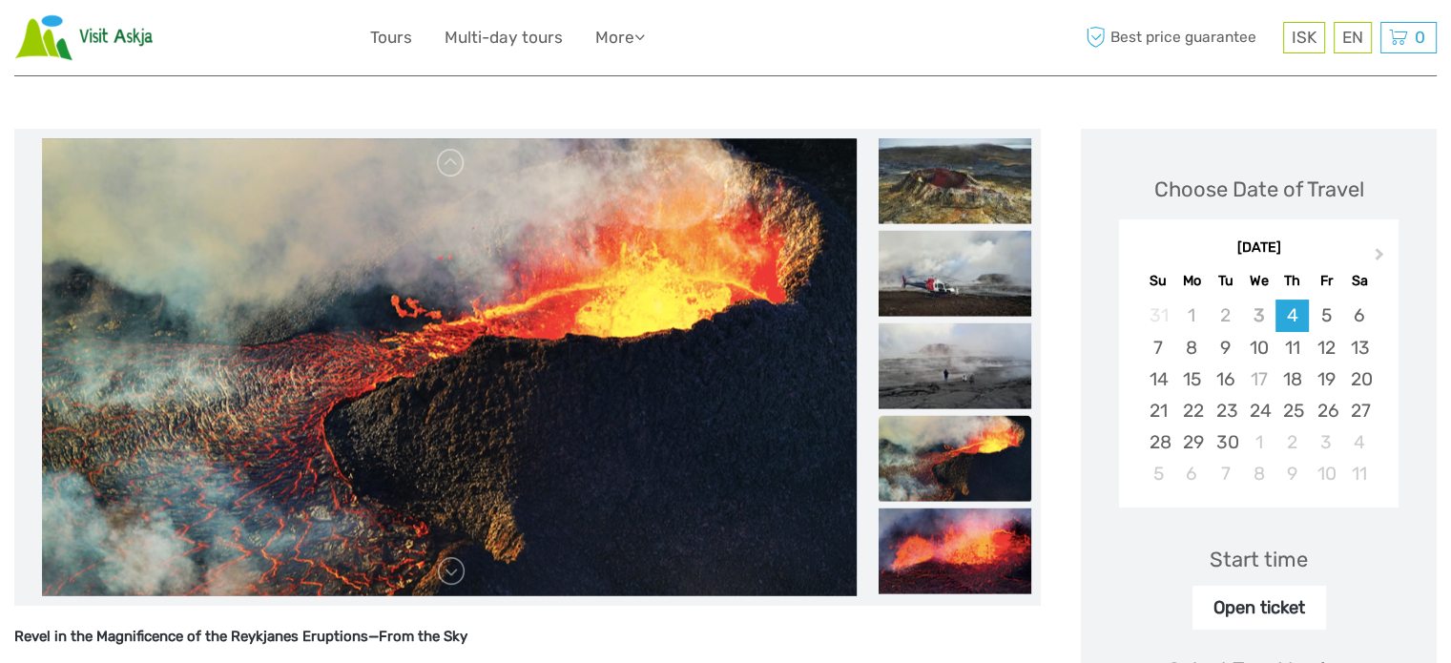
scroll to position [191, 0]
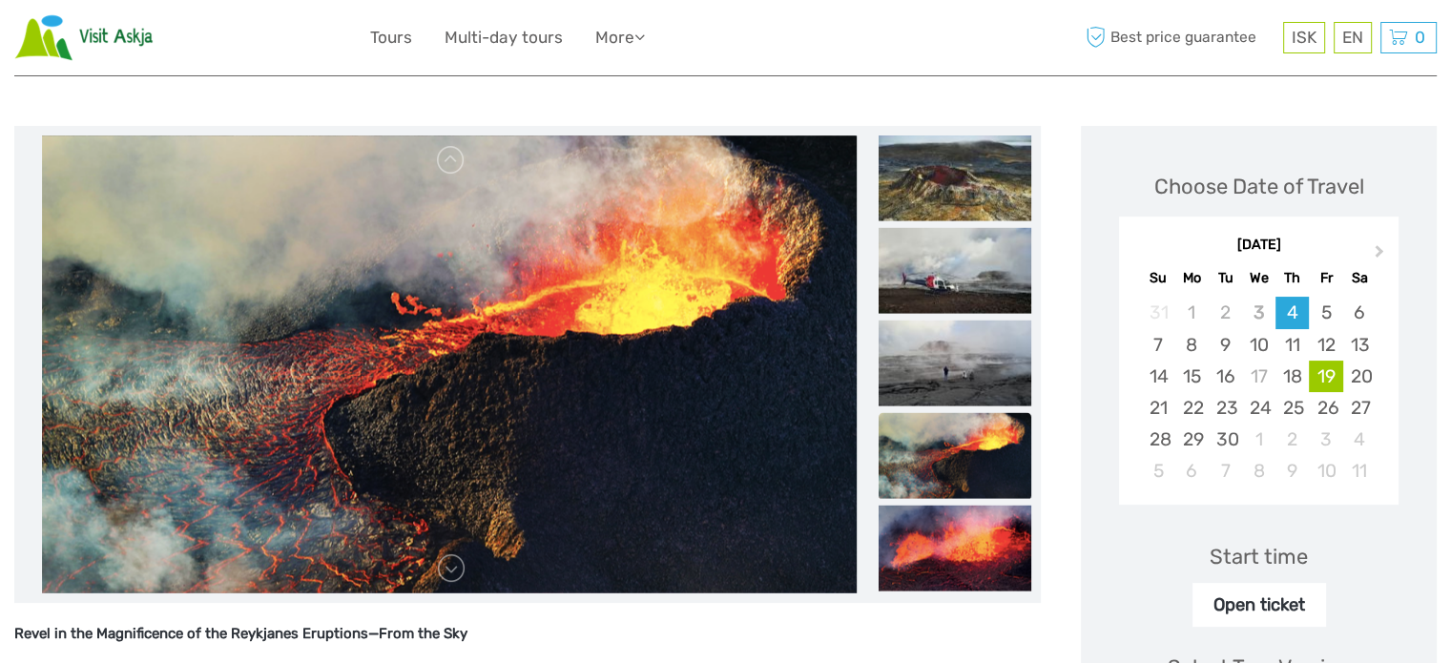
click at [1329, 367] on div "19" at bounding box center [1325, 376] width 33 height 31
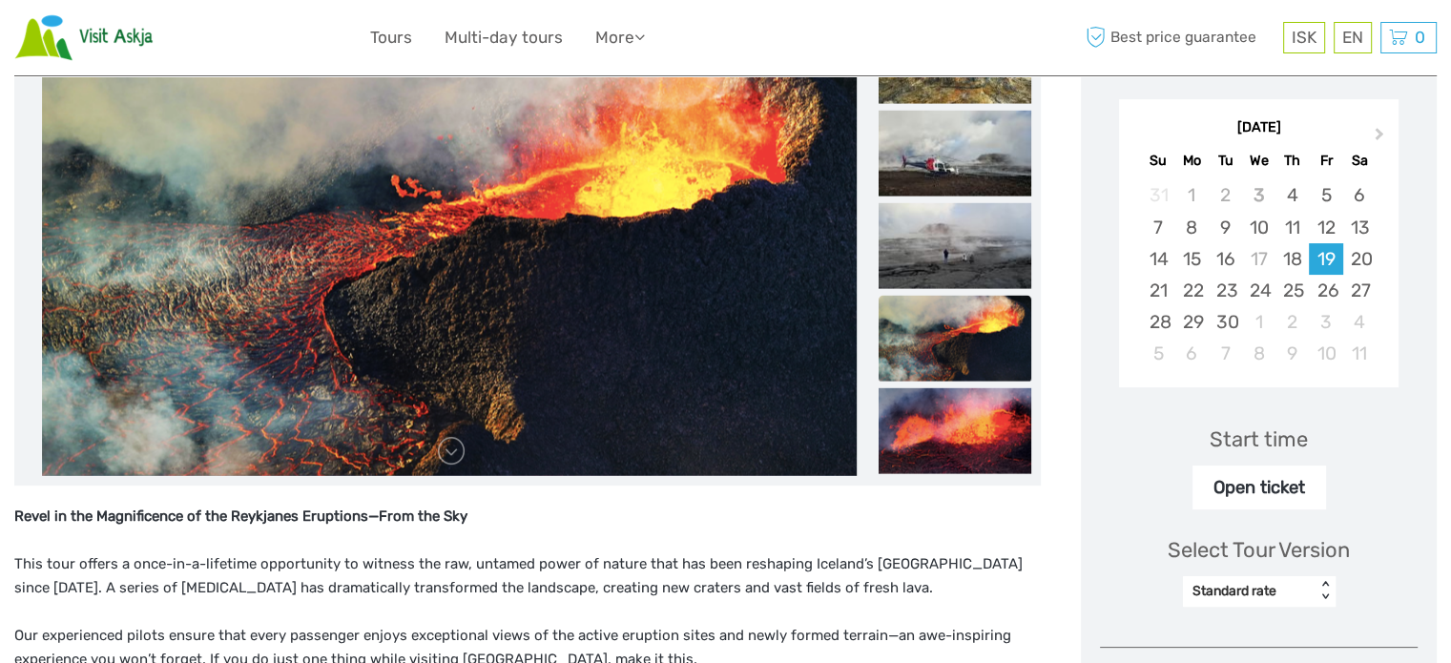
scroll to position [477, 0]
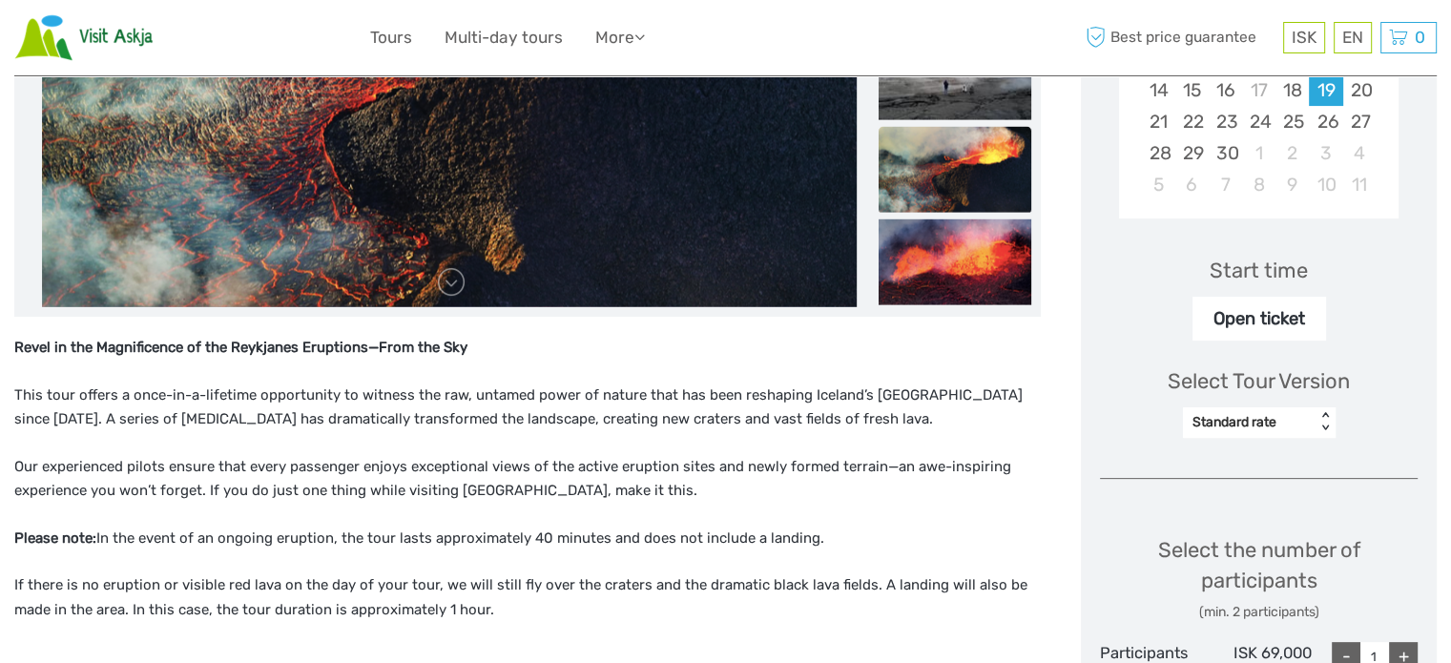
click at [1317, 419] on div "< >" at bounding box center [1325, 422] width 16 height 20
click at [1008, 438] on div "Revel in the Magnificence of the Reykjanes Eruptions—From the Sky This tour off…" at bounding box center [527, 534] width 1026 height 397
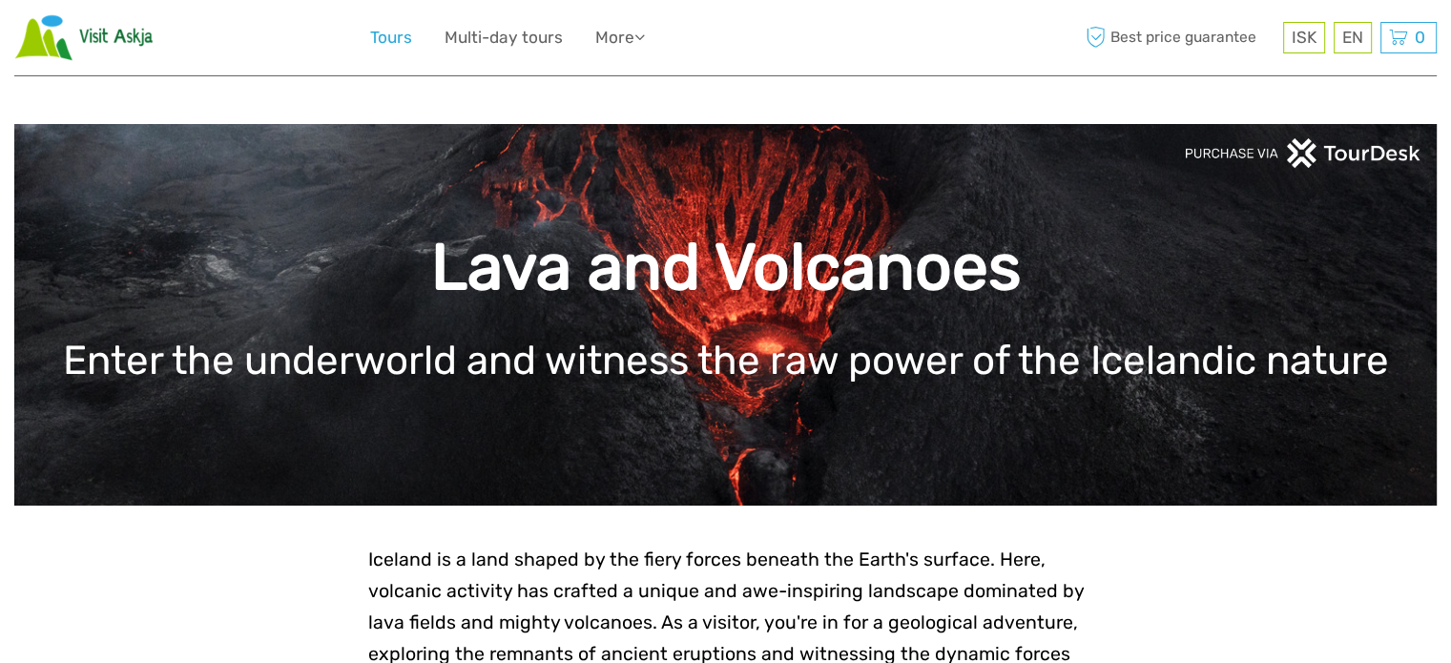
click at [377, 35] on link "Tours" at bounding box center [391, 38] width 42 height 28
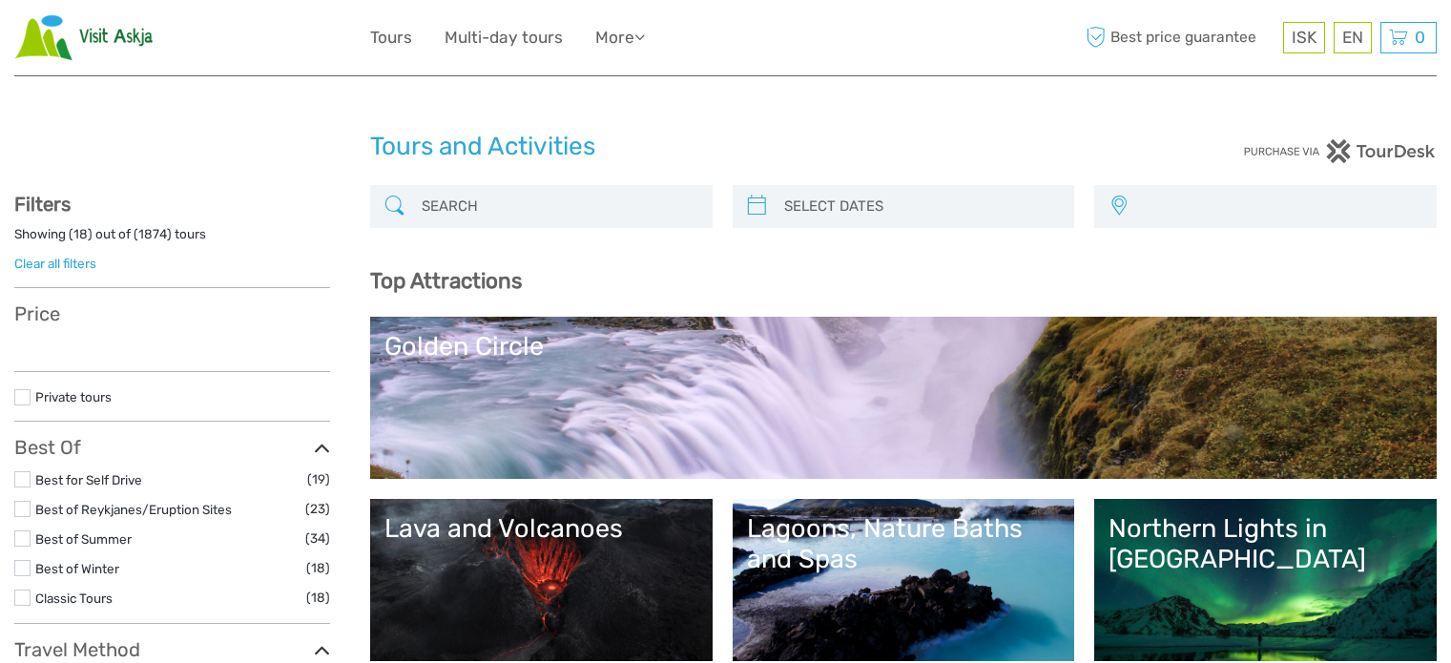
select select
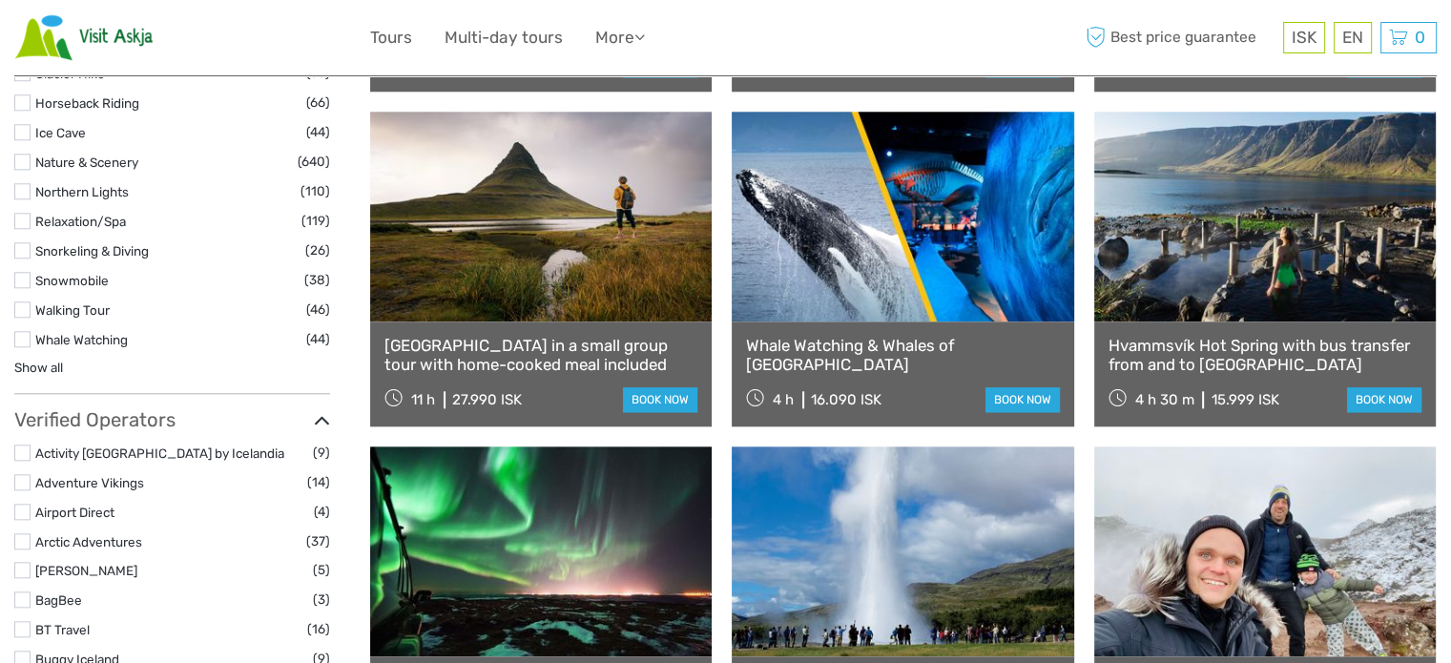
scroll to position [2003, 0]
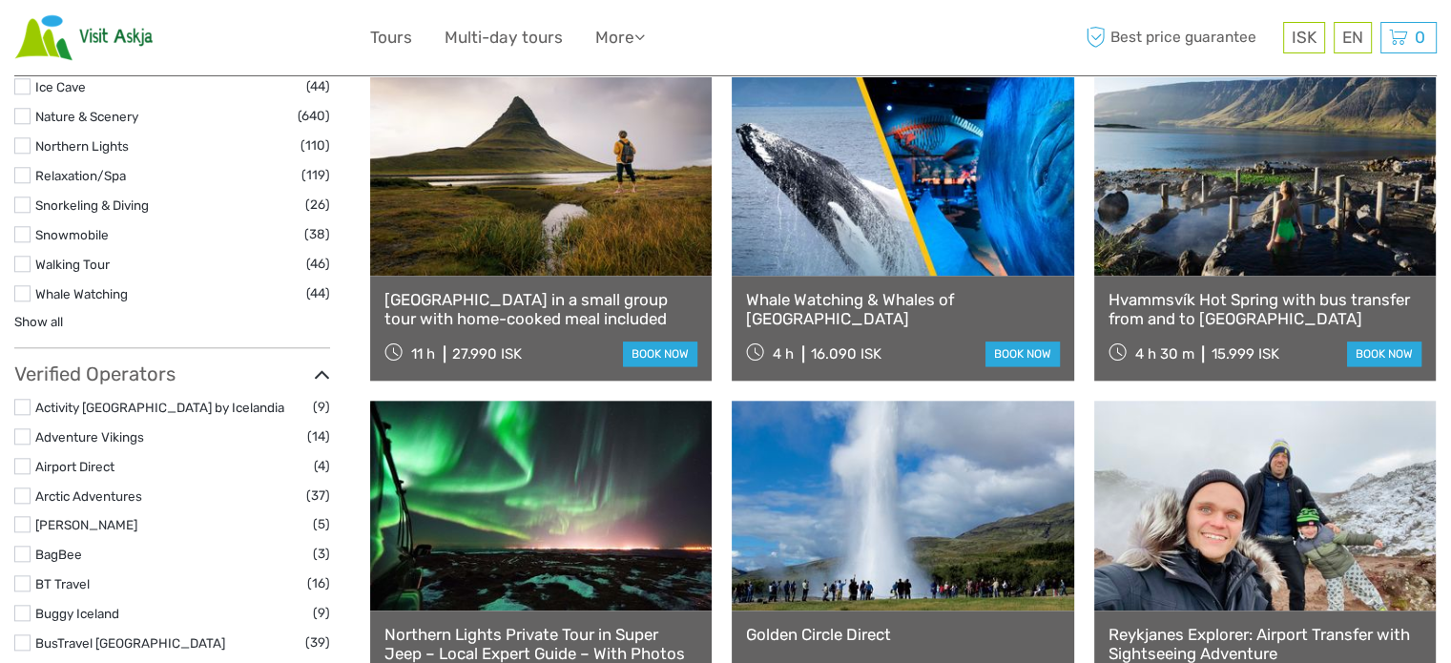
click at [1221, 313] on link "Hvammsvík Hot Spring with bus transfer from and to [GEOGRAPHIC_DATA]" at bounding box center [1264, 309] width 313 height 39
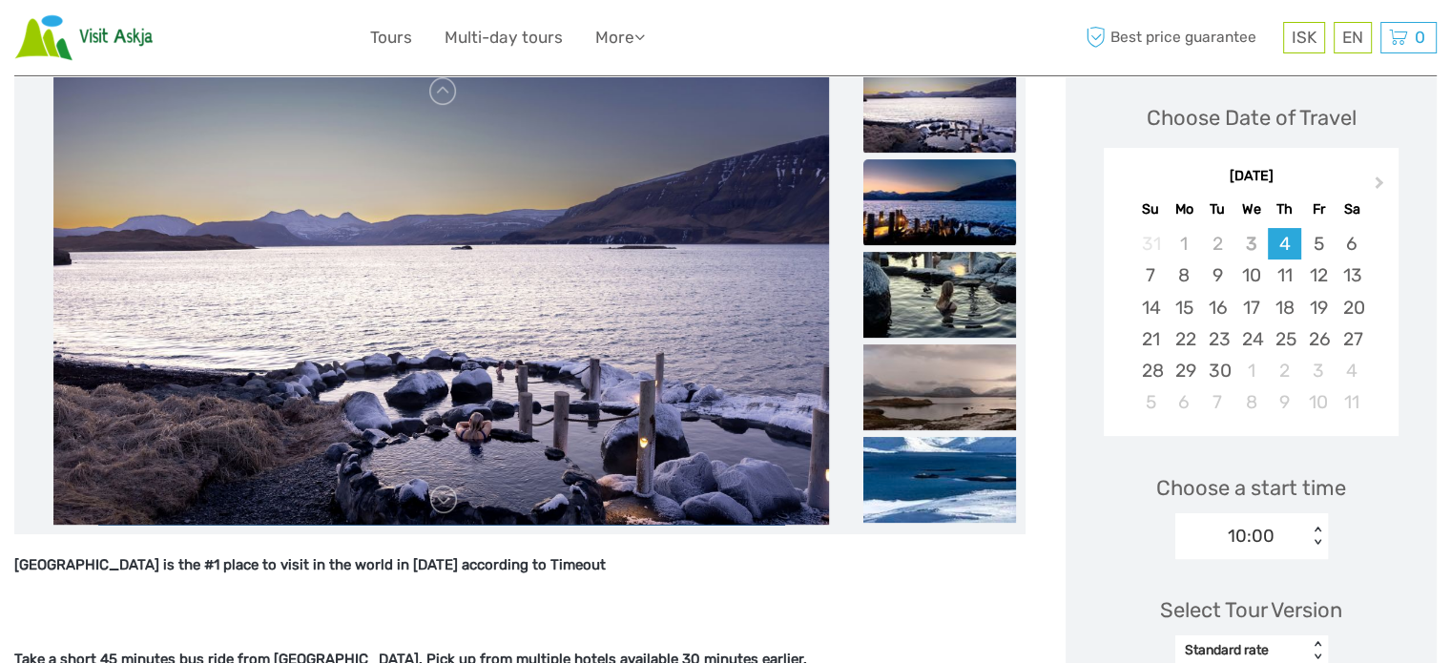
click at [923, 190] on img at bounding box center [939, 202] width 153 height 86
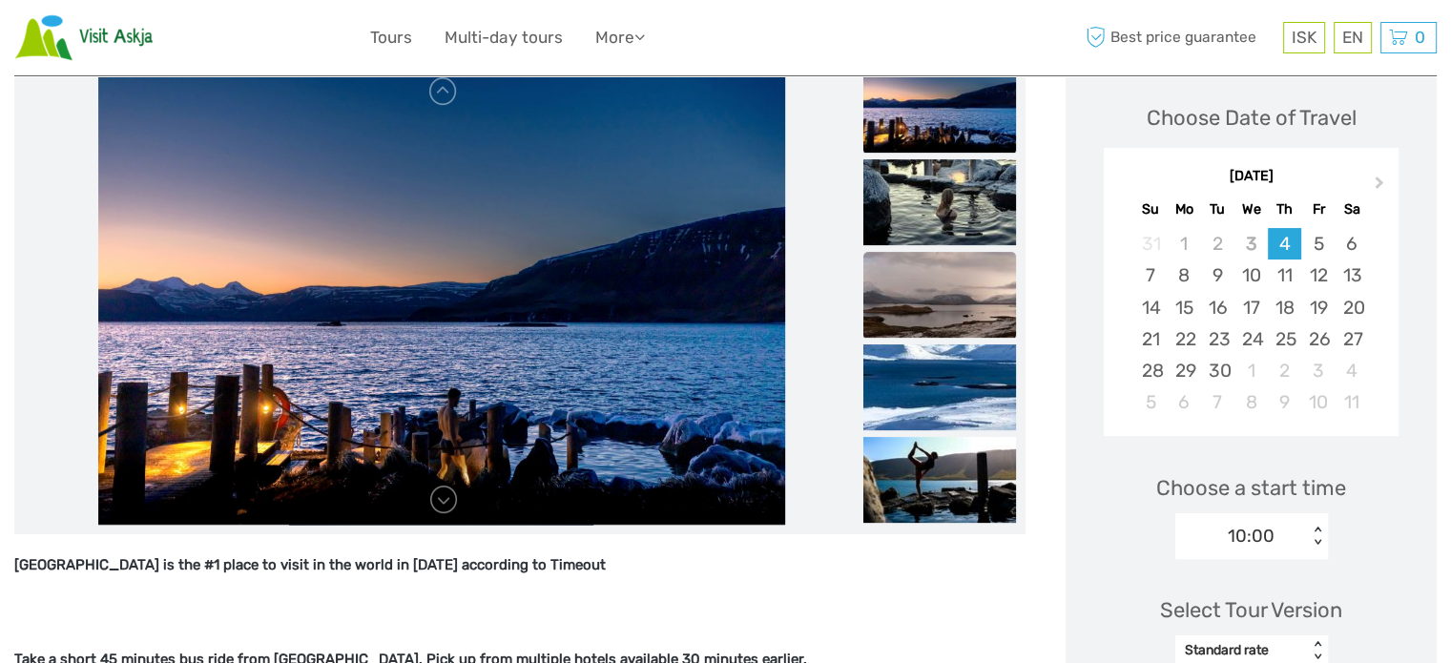
click at [991, 280] on img at bounding box center [939, 295] width 153 height 86
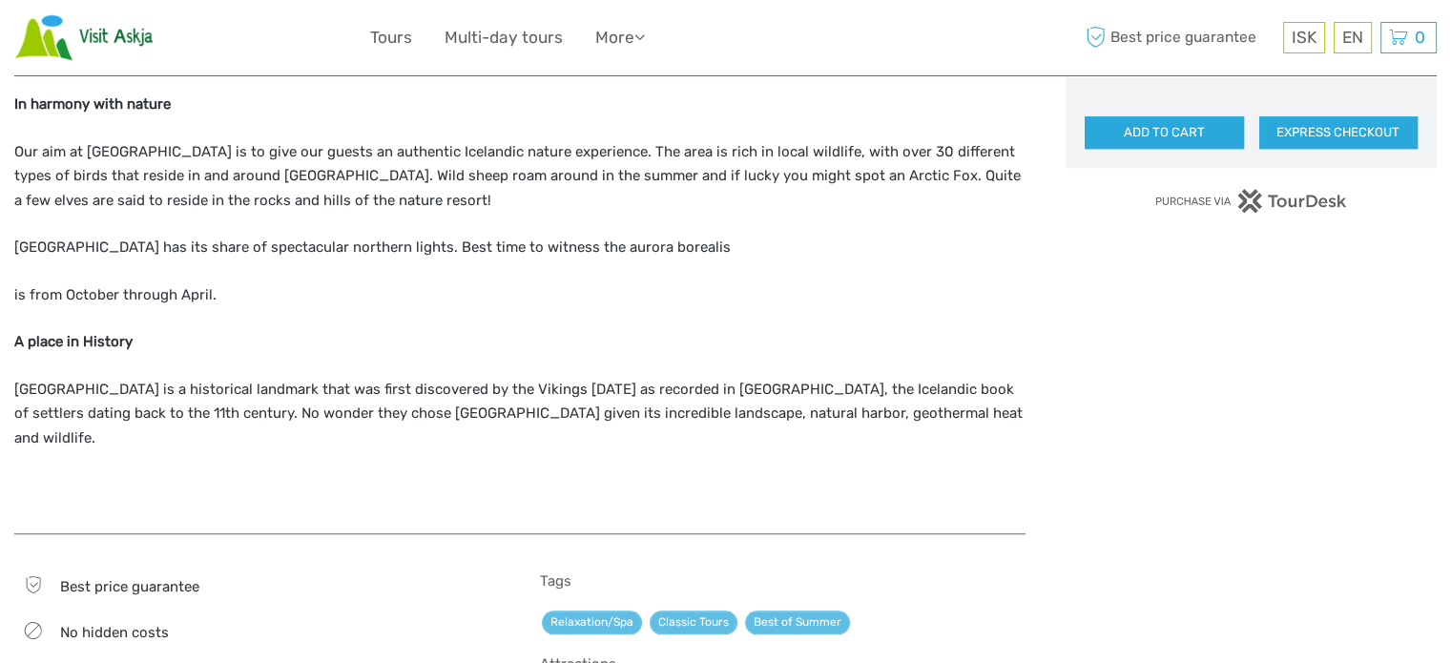
scroll to position [1526, 0]
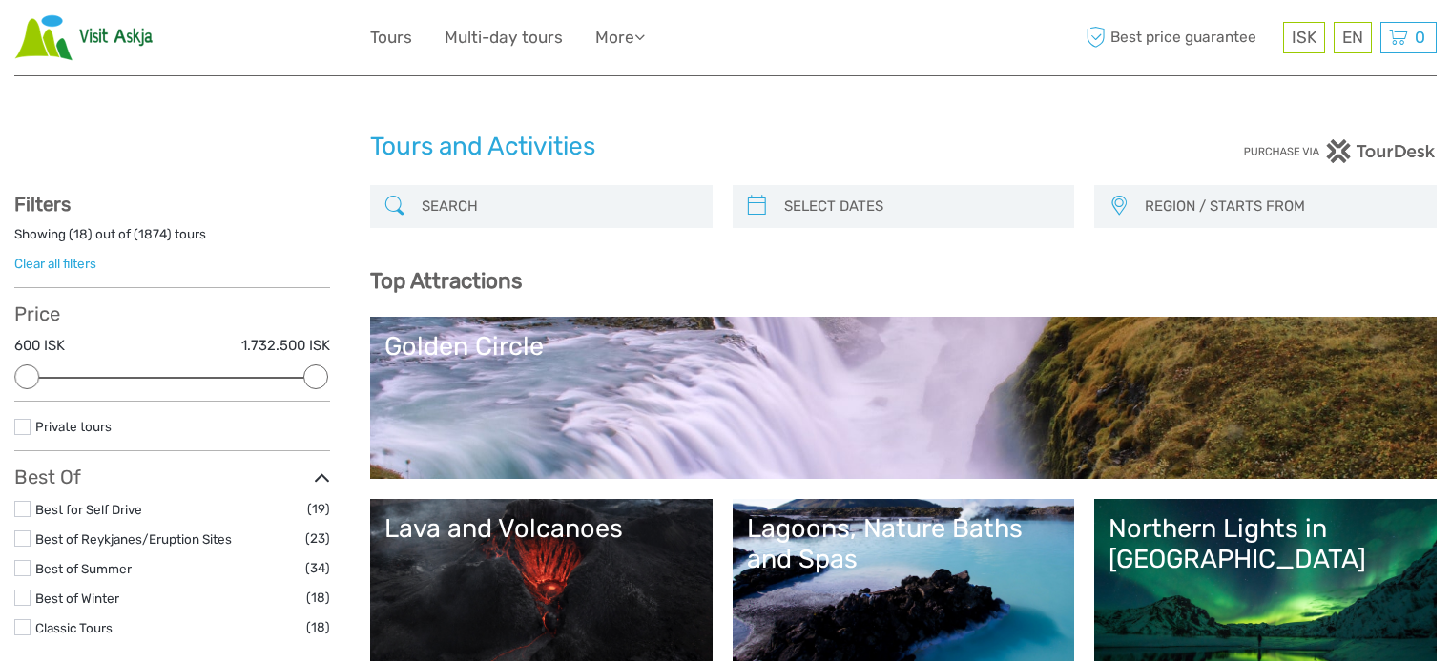
select select
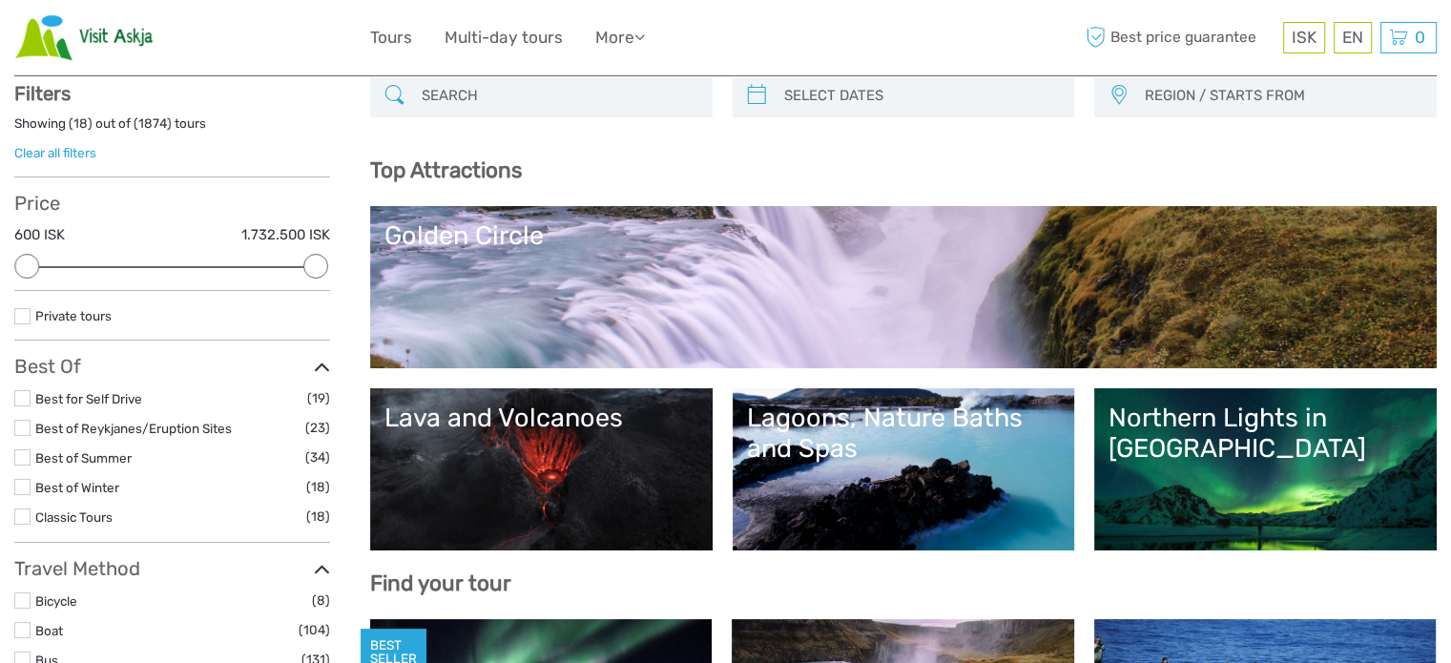
scroll to position [95, 0]
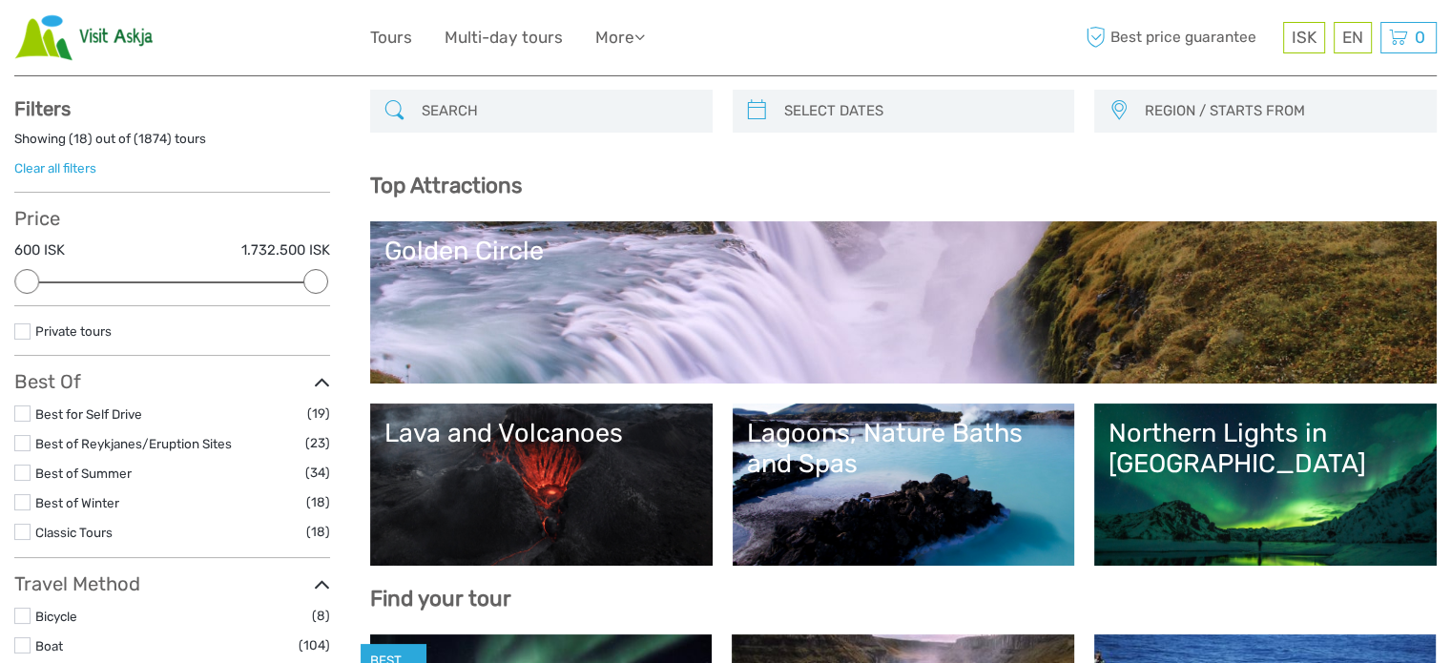
drag, startPoint x: 171, startPoint y: 10, endPoint x: 653, endPoint y: 160, distance: 504.8
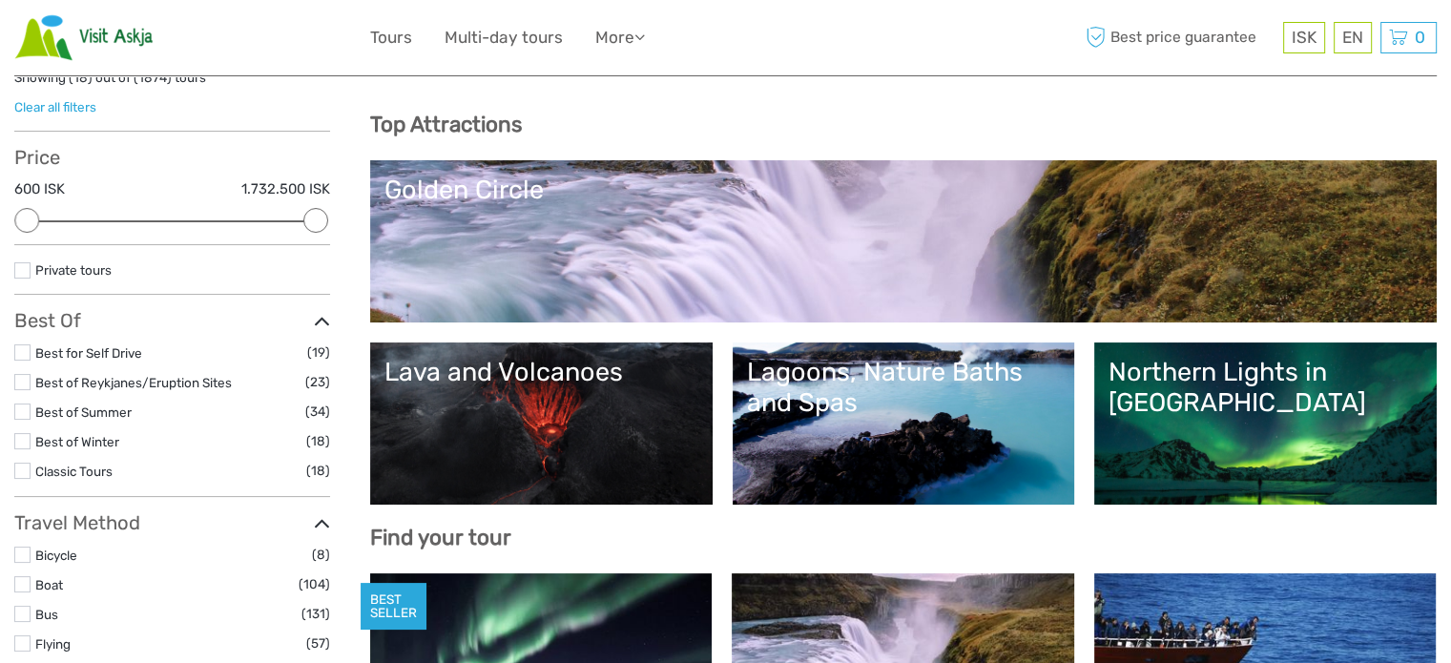
scroll to position [0, 0]
